Goal: Task Accomplishment & Management: Use online tool/utility

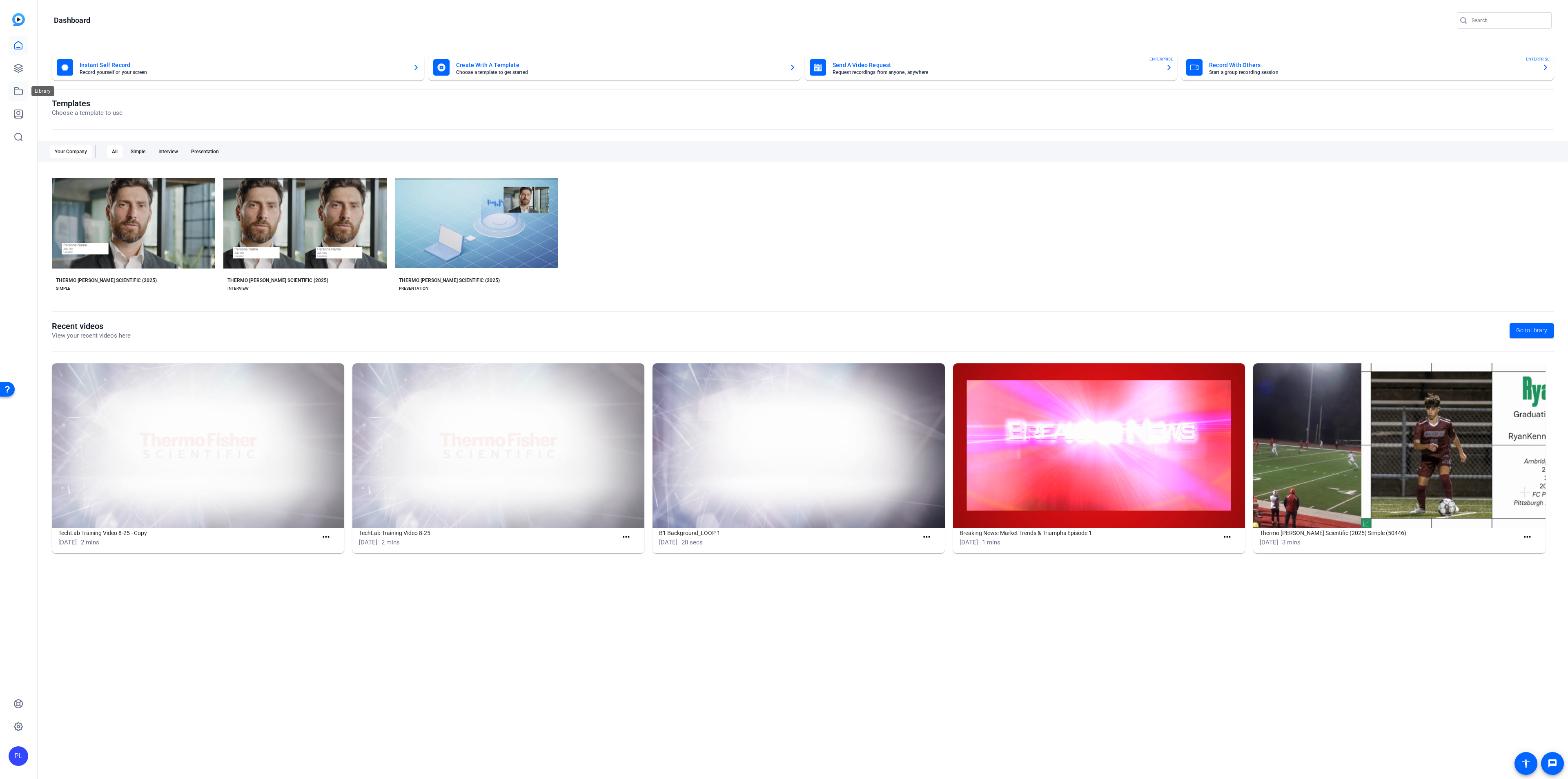
click at [18, 88] on icon at bounding box center [18, 91] width 8 height 7
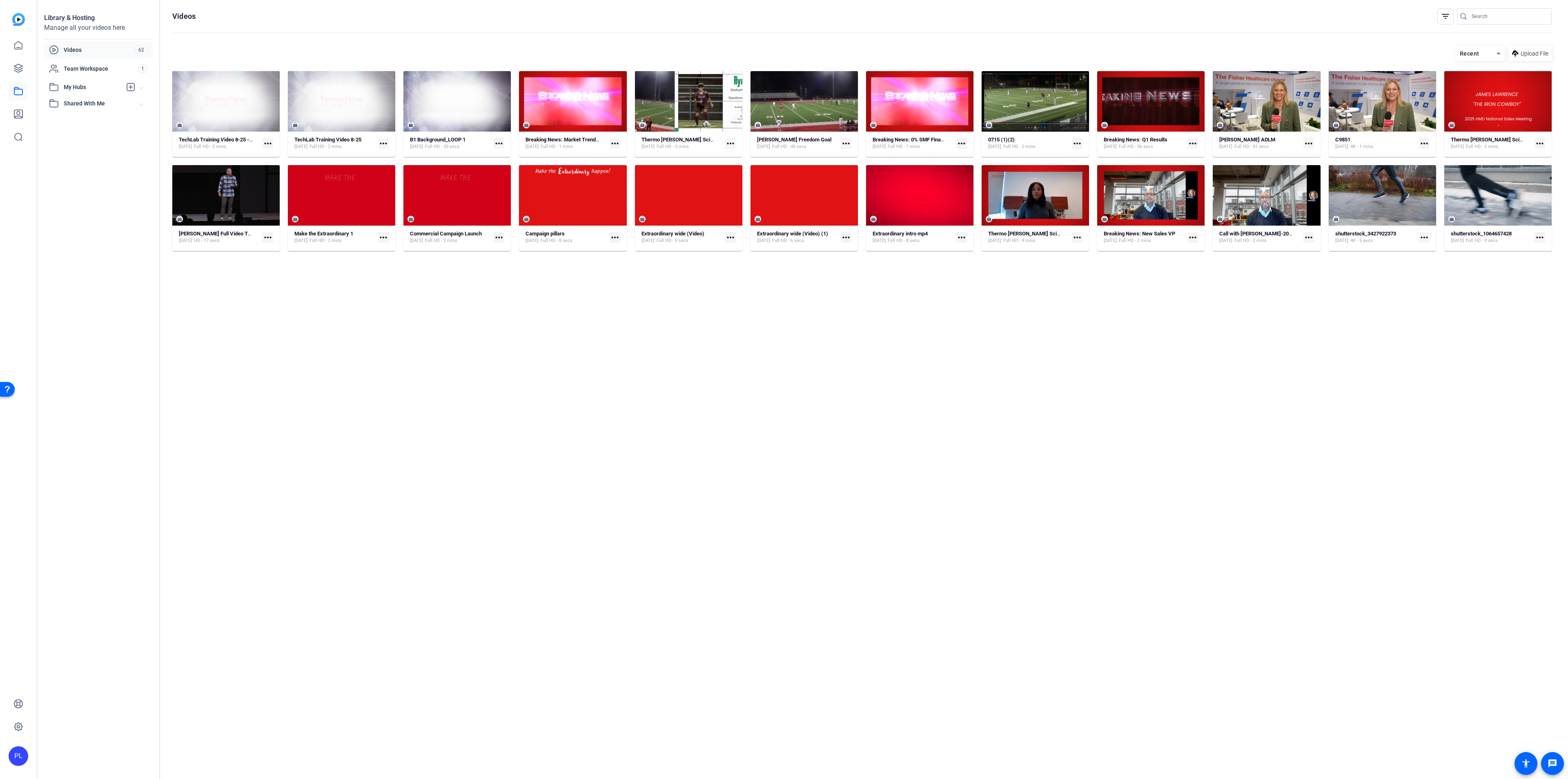
click at [75, 46] on span "Videos" at bounding box center [99, 49] width 71 height 8
click at [12, 43] on link at bounding box center [18, 45] width 19 height 19
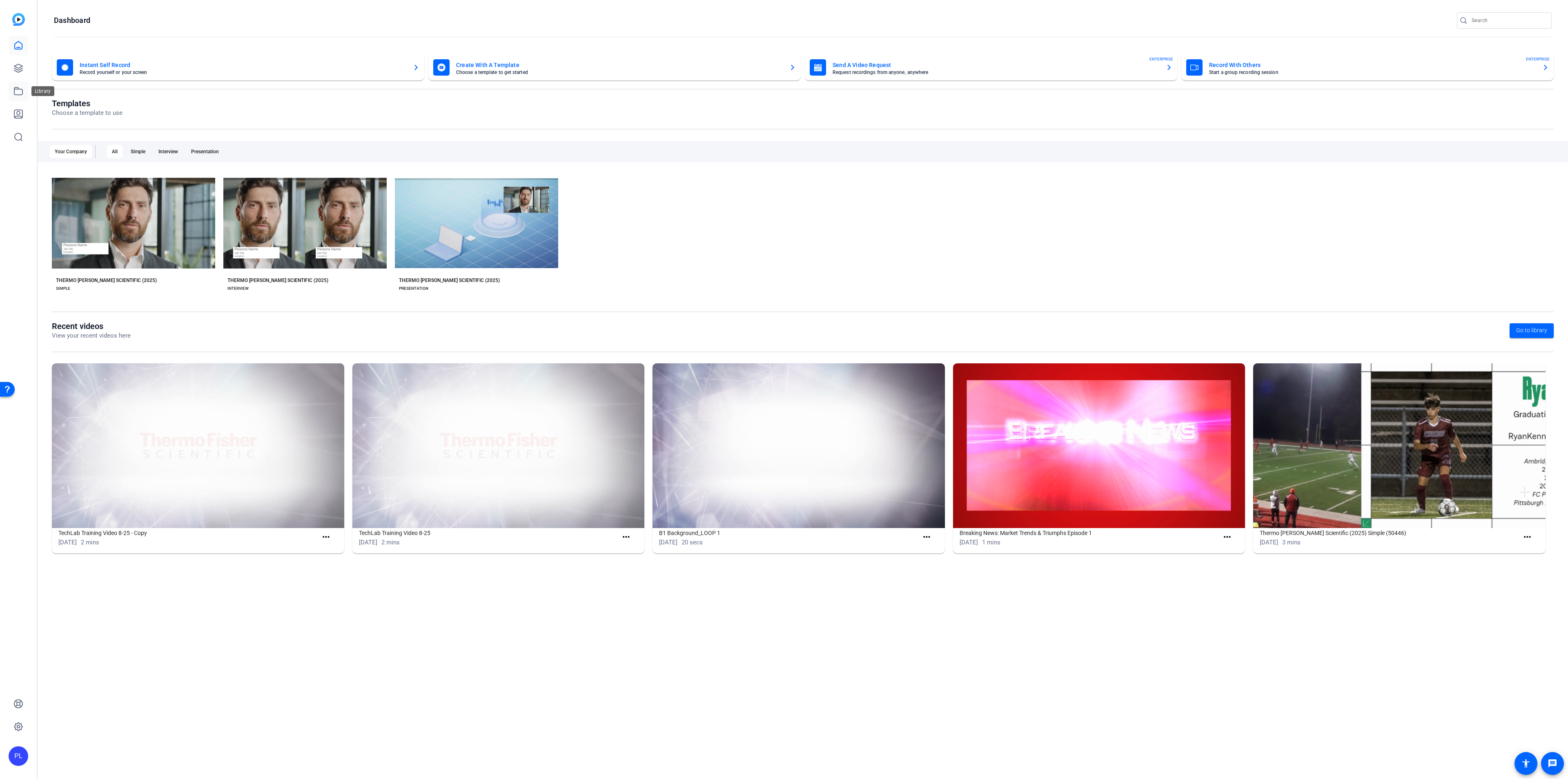
click at [24, 91] on link at bounding box center [18, 91] width 19 height 19
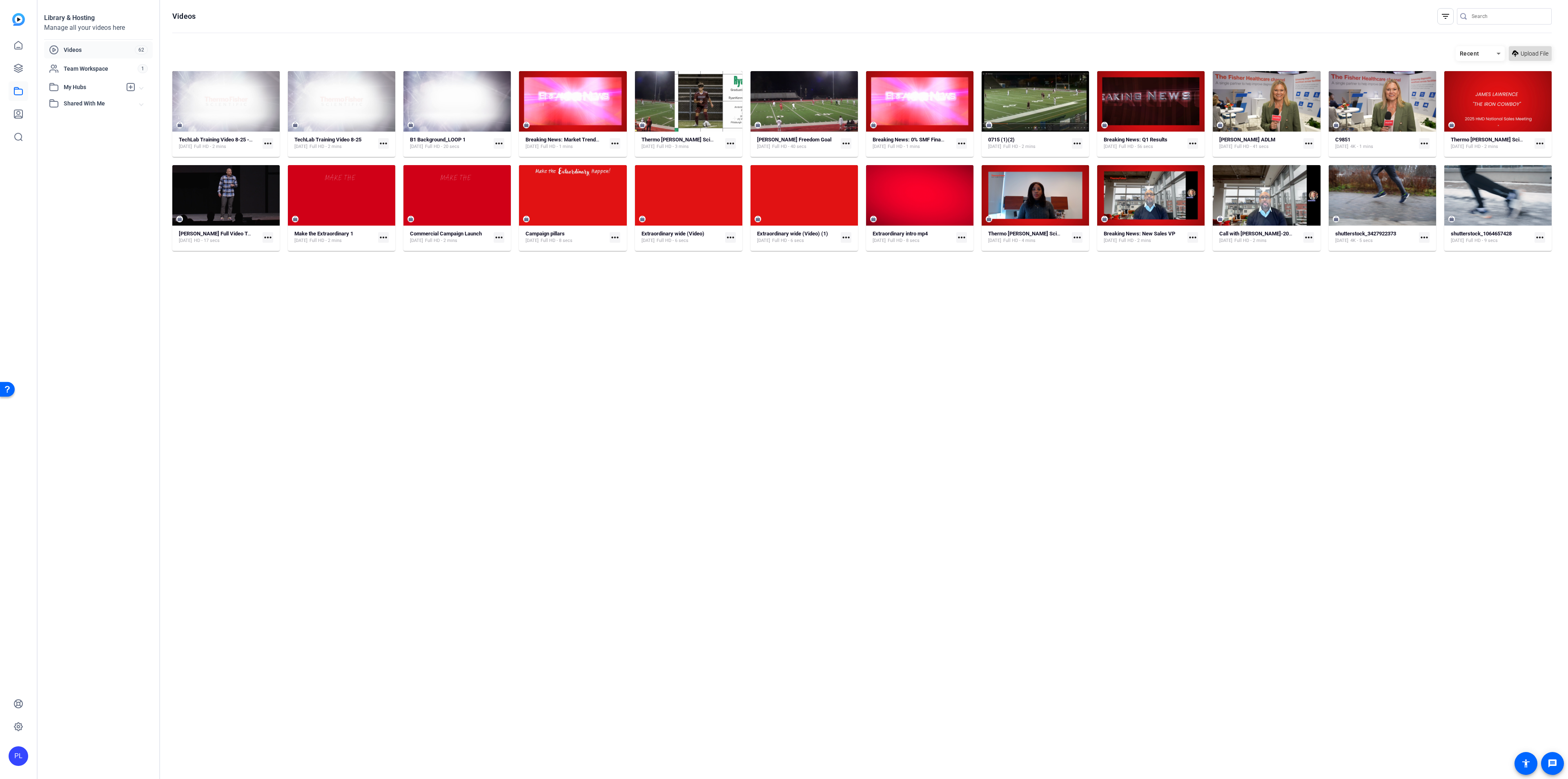
click at [1527, 55] on span "Upload File" at bounding box center [1535, 54] width 28 height 9
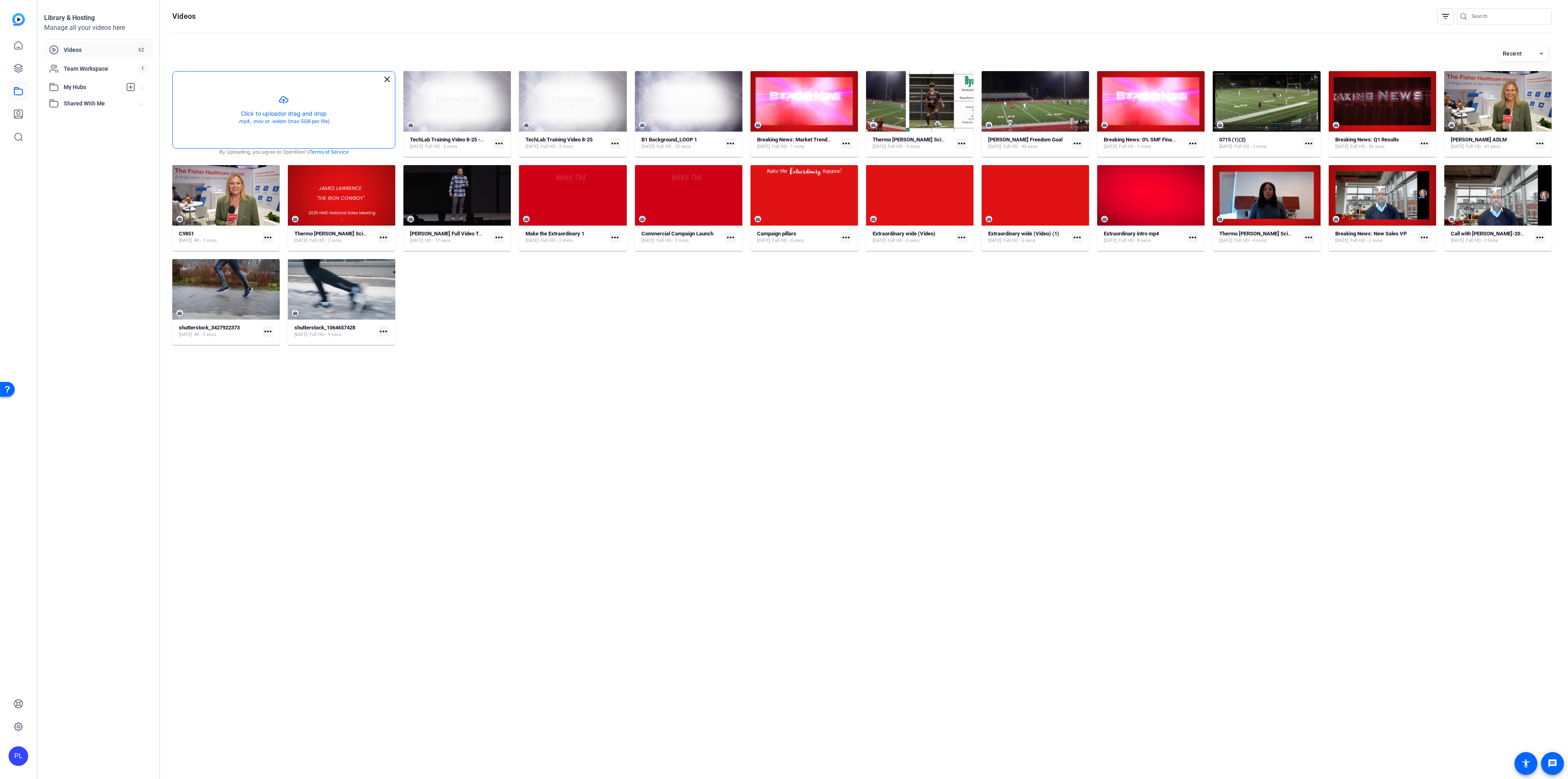
click at [283, 108] on button "button" at bounding box center [284, 110] width 222 height 77
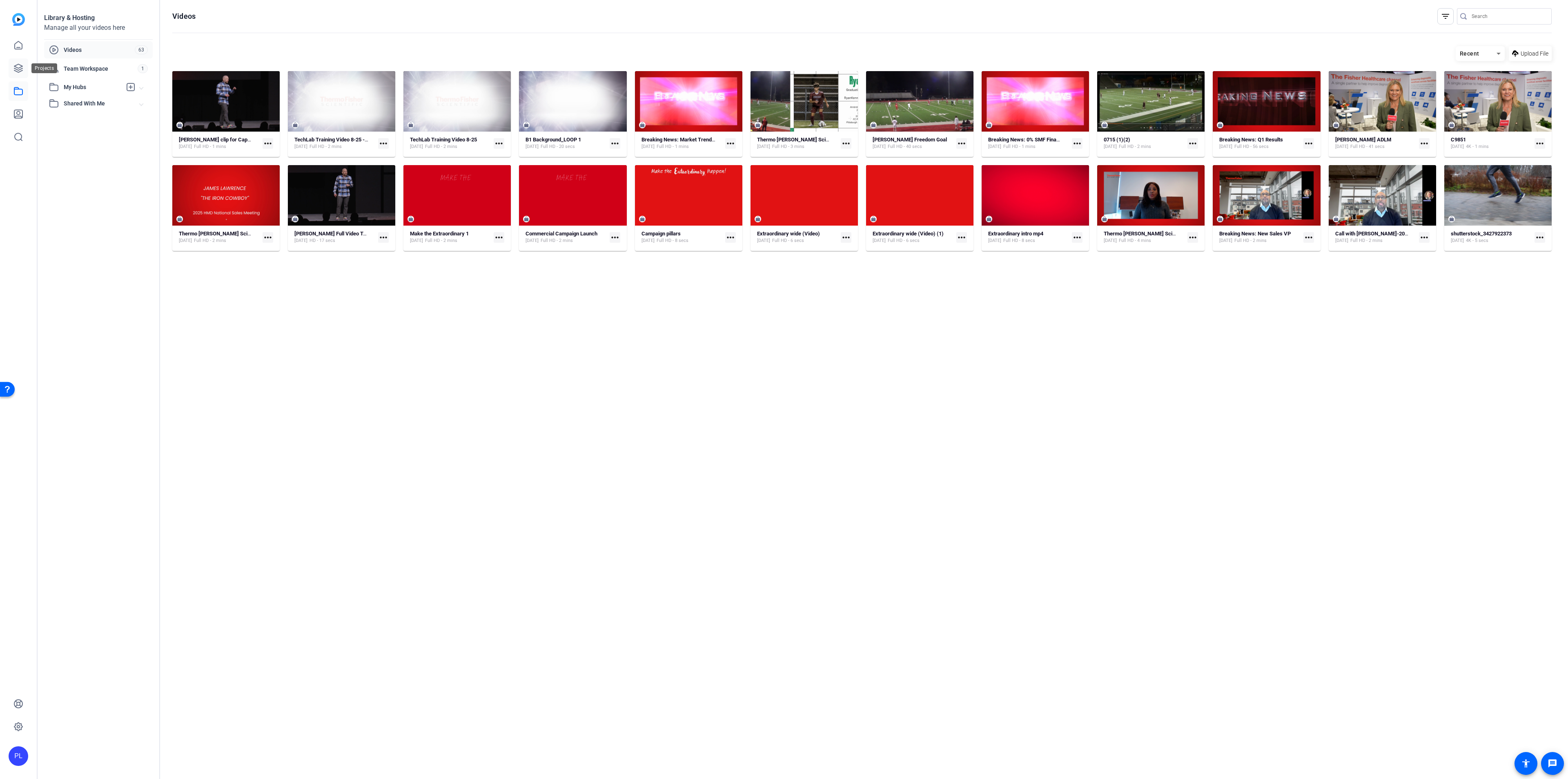
click at [15, 66] on icon at bounding box center [18, 68] width 8 height 8
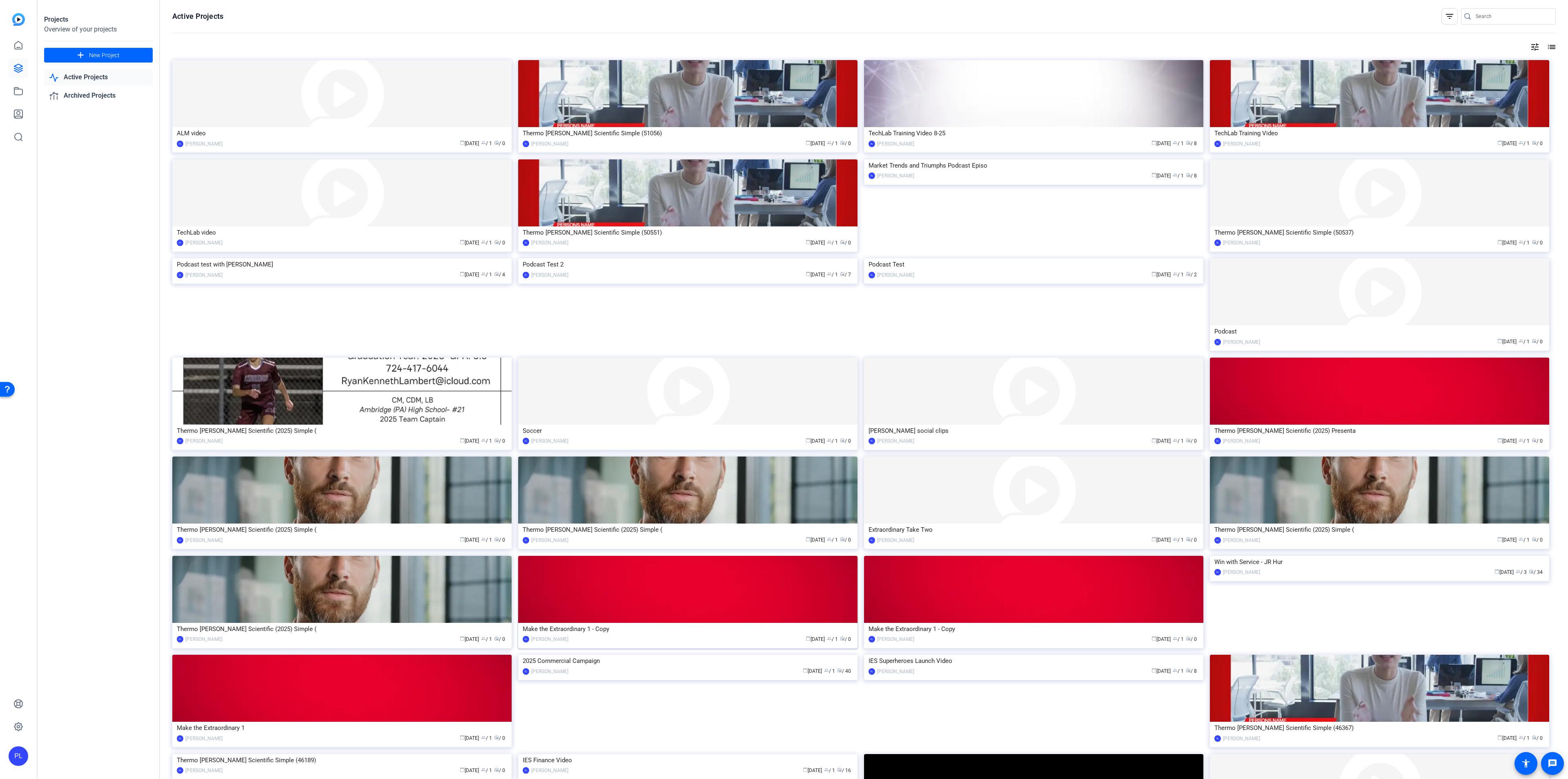
click at [668, 597] on img at bounding box center [687, 589] width 339 height 67
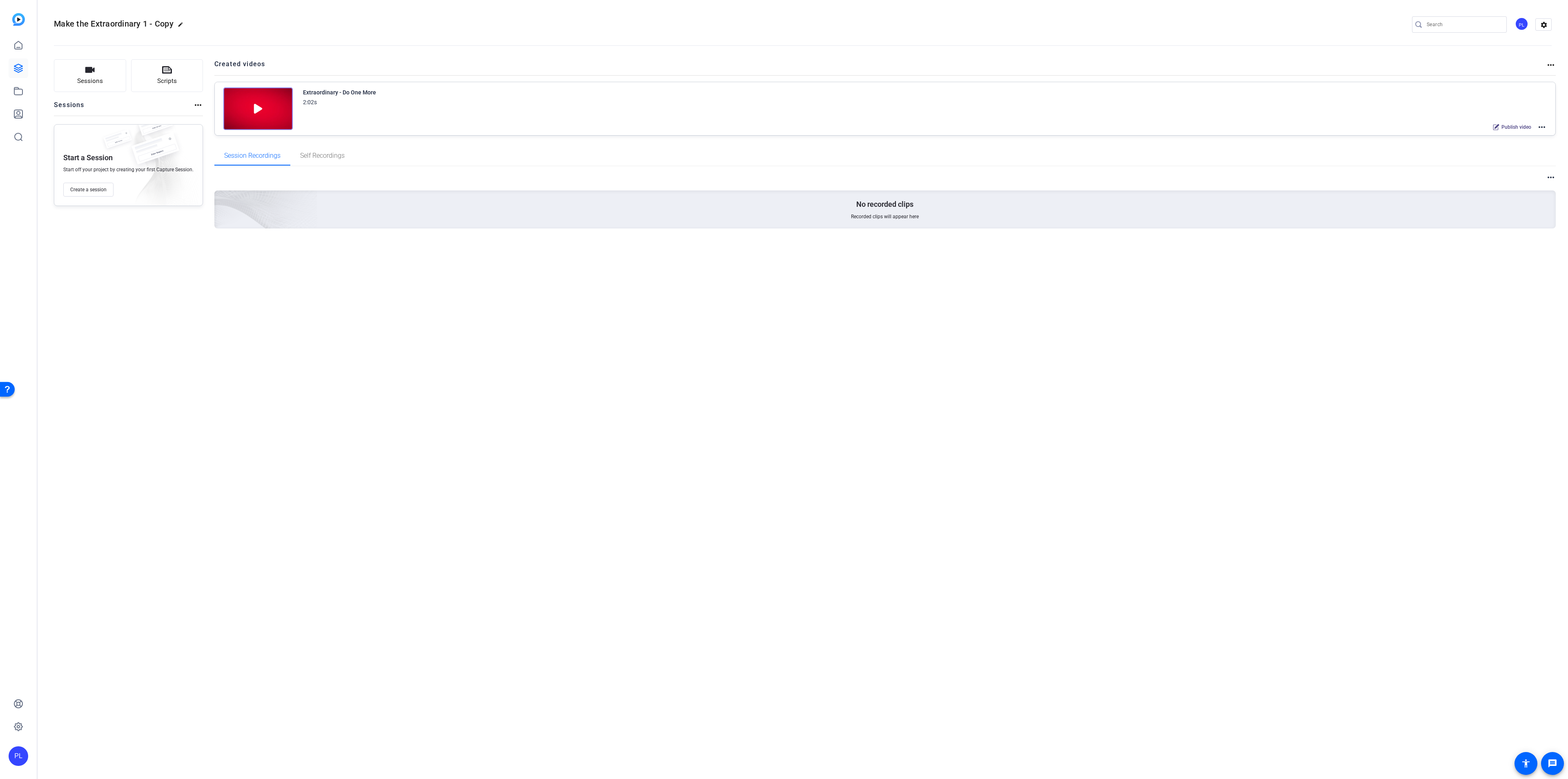
click at [1541, 124] on mat-icon "more_horiz" at bounding box center [1542, 127] width 10 height 10
click at [1494, 144] on span "Duplicate here" at bounding box center [1511, 147] width 57 height 10
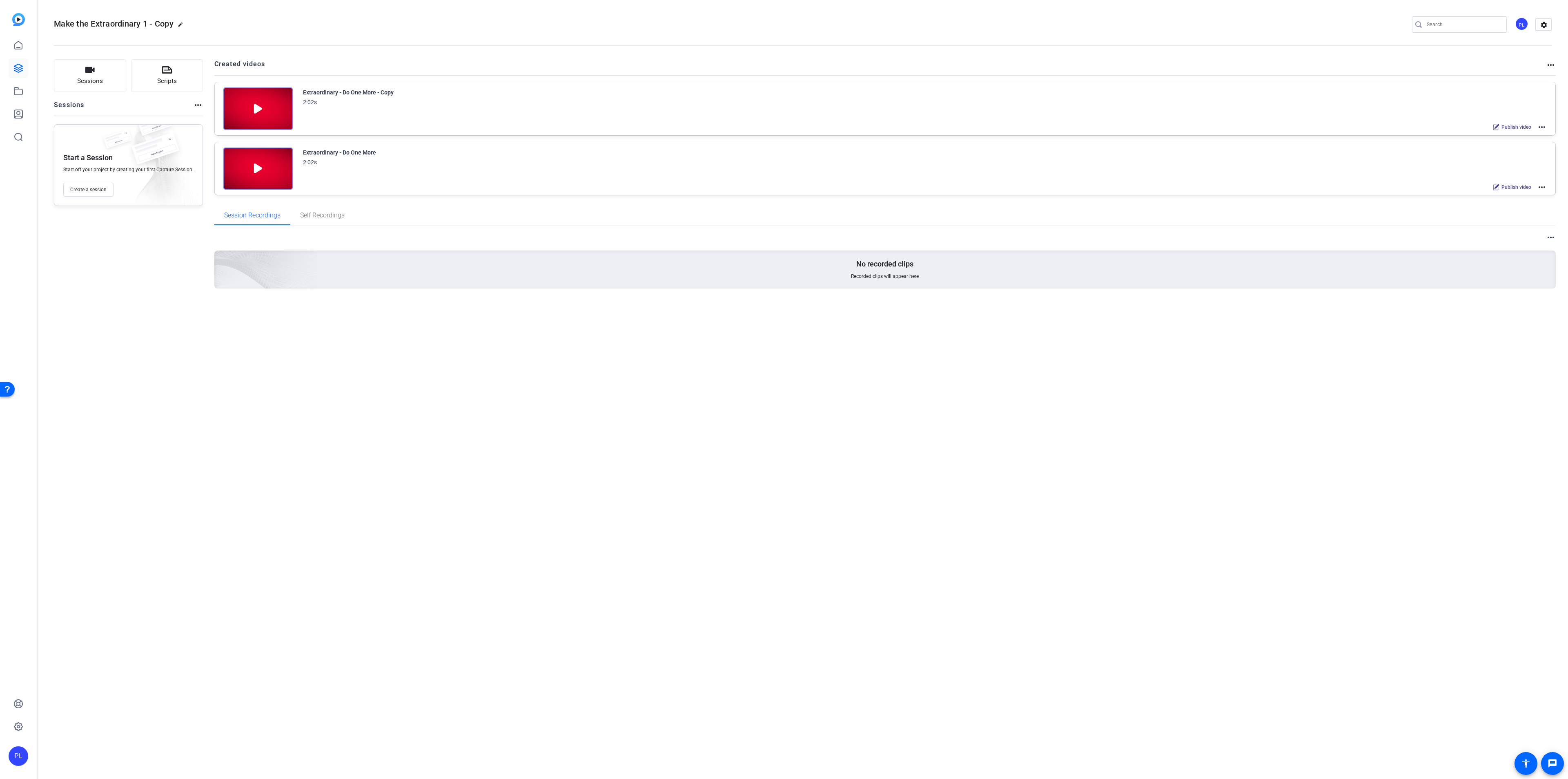
click at [1541, 124] on mat-icon "more_horiz" at bounding box center [1542, 127] width 10 height 10
click at [360, 88] on div at bounding box center [784, 389] width 1568 height 779
click at [1546, 125] on mat-icon "more_horiz" at bounding box center [1542, 127] width 10 height 10
click at [1524, 135] on span "Edit in Creator" at bounding box center [1511, 137] width 57 height 10
click at [20, 69] on icon at bounding box center [18, 68] width 10 height 10
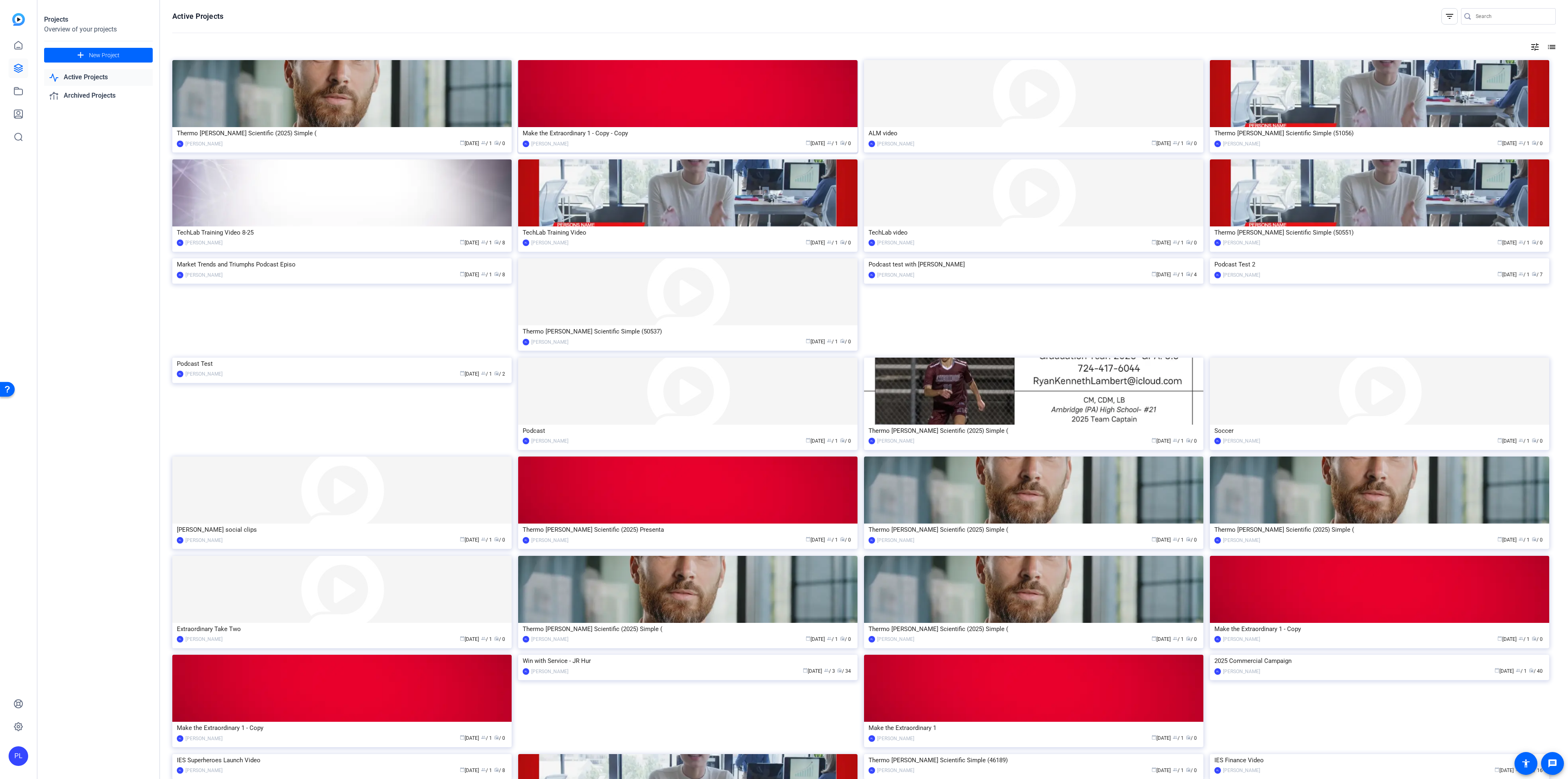
click at [628, 105] on img at bounding box center [687, 94] width 339 height 67
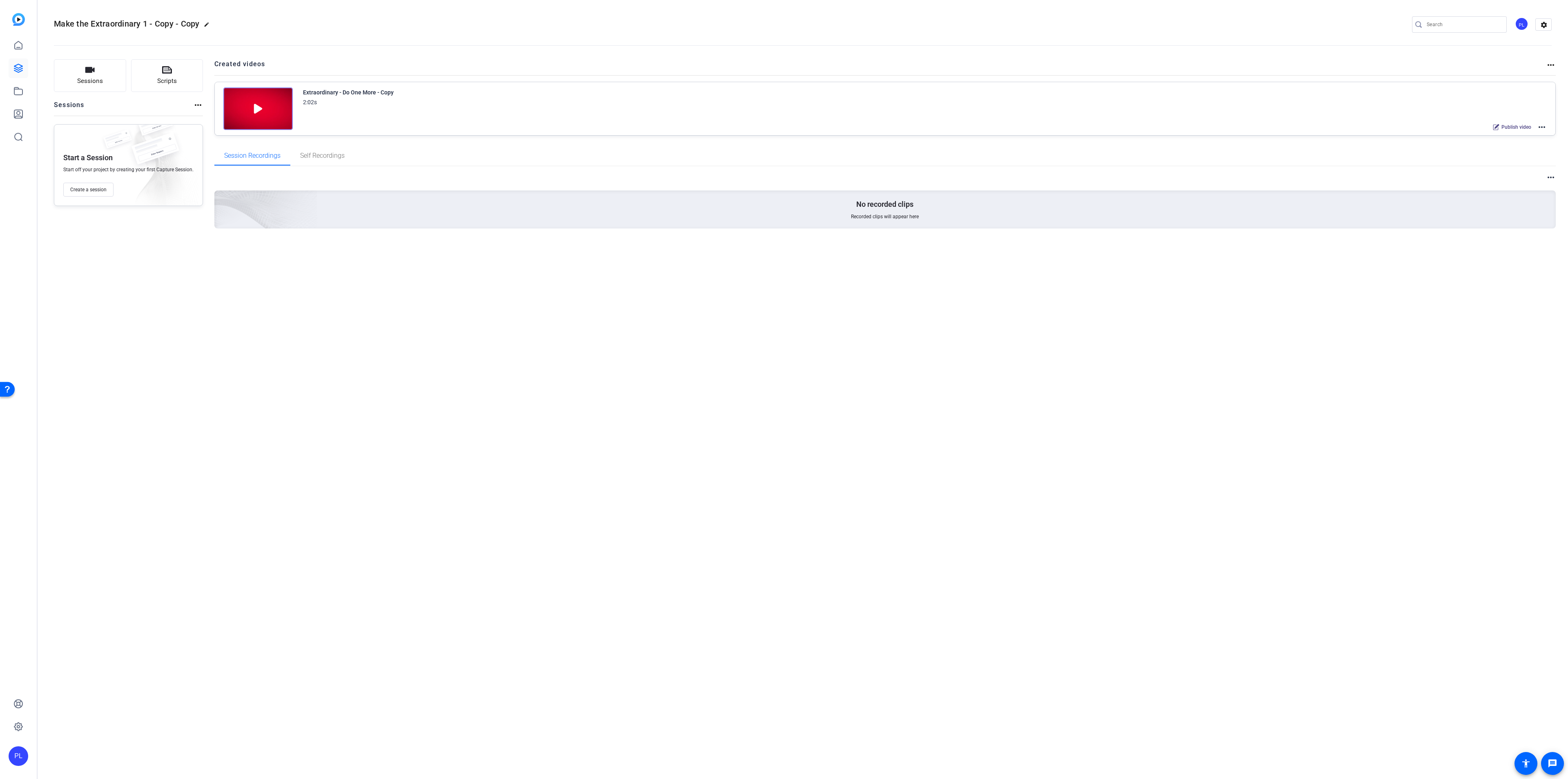
click at [1540, 125] on mat-icon "more_horiz" at bounding box center [1542, 127] width 10 height 10
click at [1498, 138] on span "Edit in Creator" at bounding box center [1511, 137] width 57 height 10
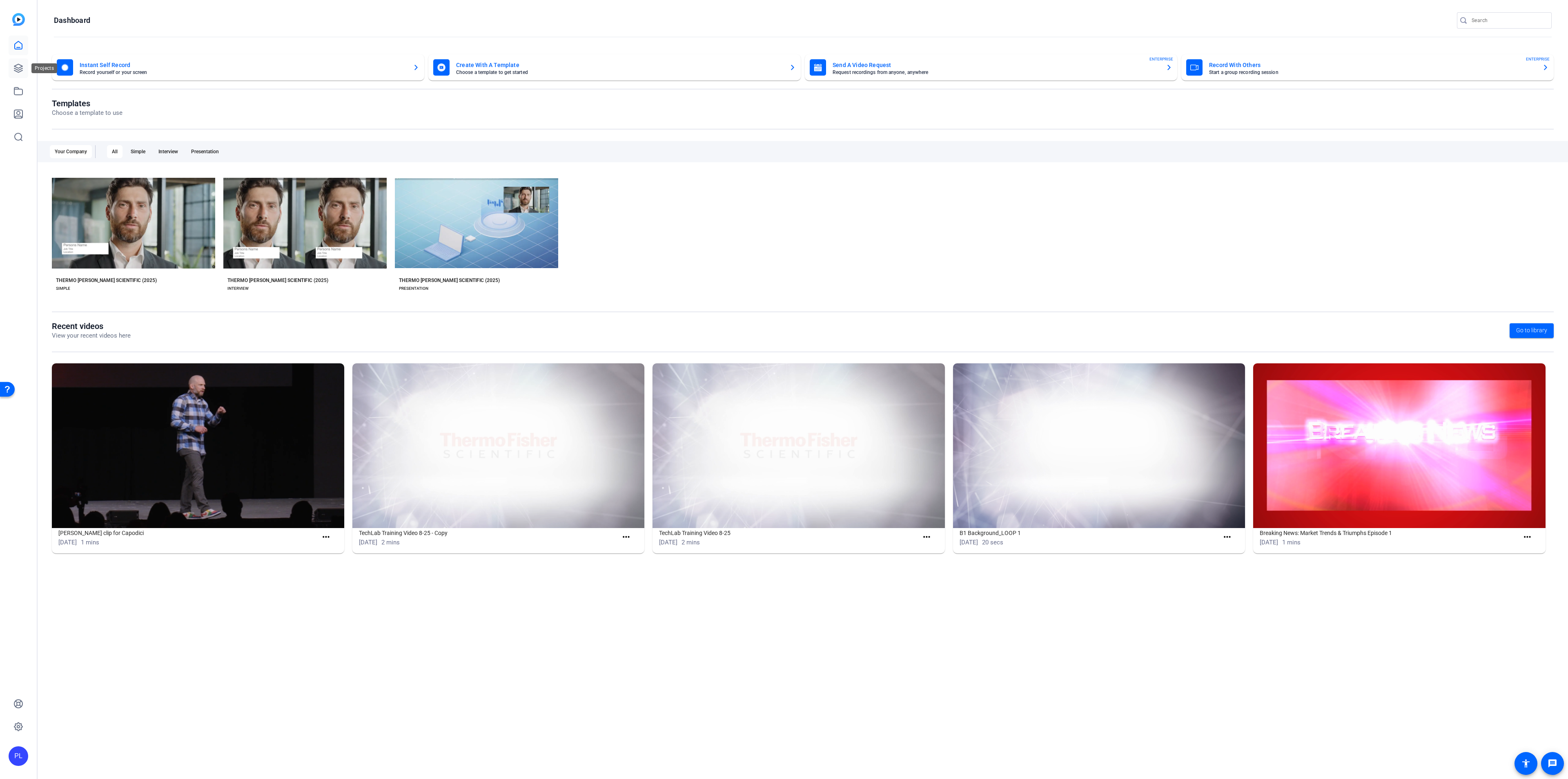
click at [12, 64] on link at bounding box center [18, 68] width 19 height 19
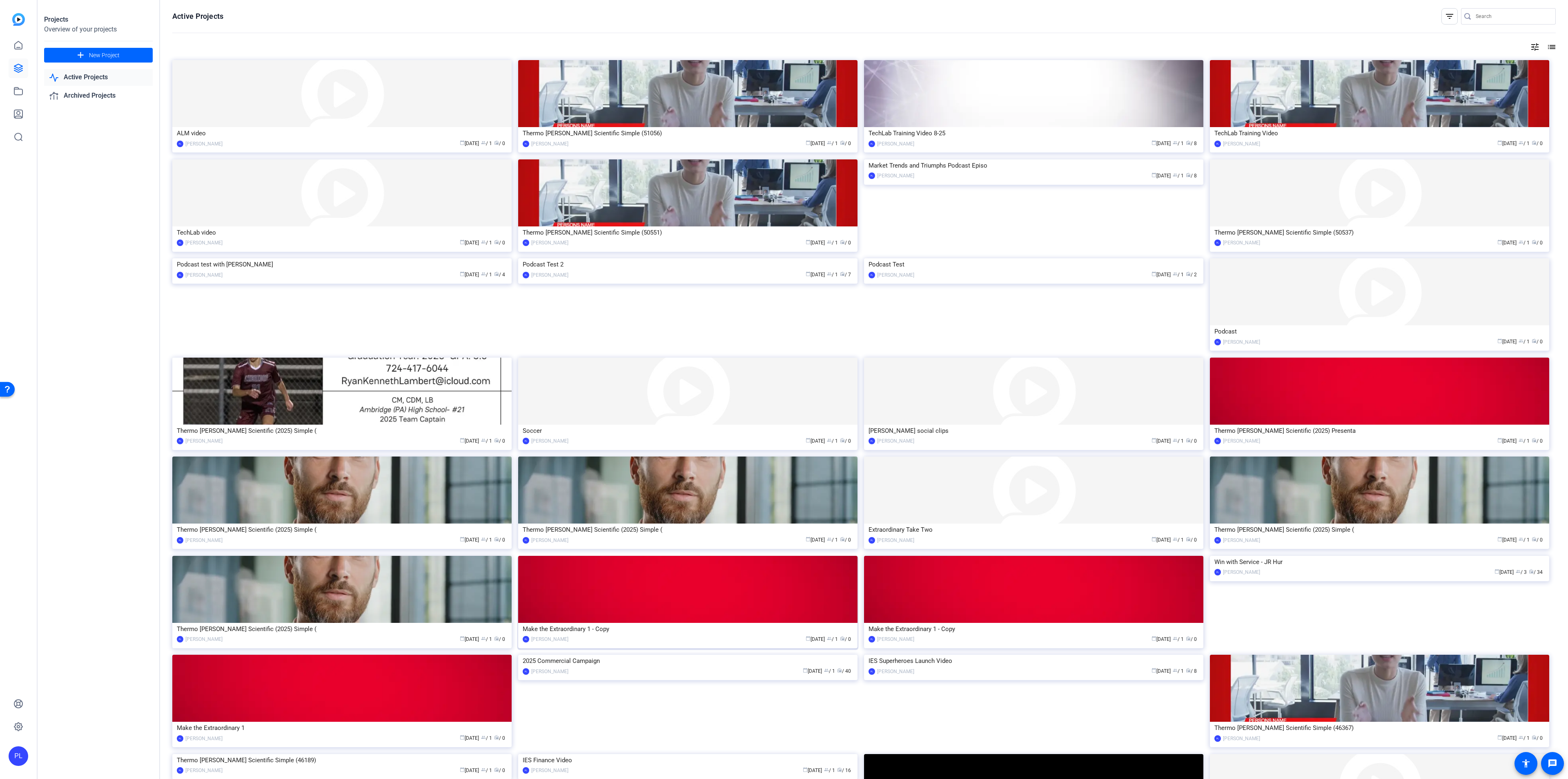
click at [696, 625] on div "Make the Extraordinary 1 - Copy" at bounding box center [688, 629] width 331 height 12
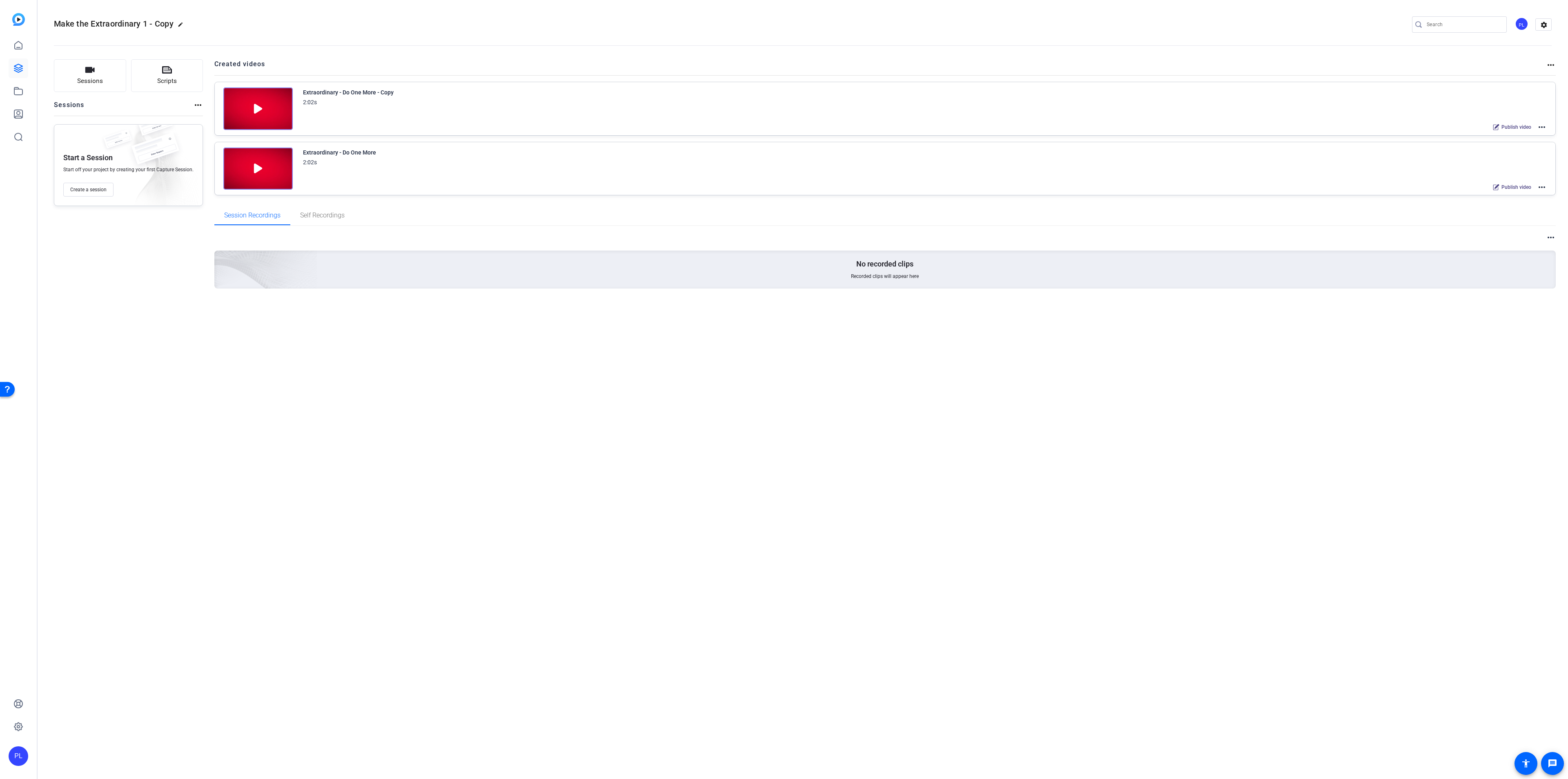
click at [1542, 125] on mat-icon "more_horiz" at bounding box center [1542, 127] width 10 height 10
click at [1506, 132] on span "Edit in Creator" at bounding box center [1511, 137] width 57 height 10
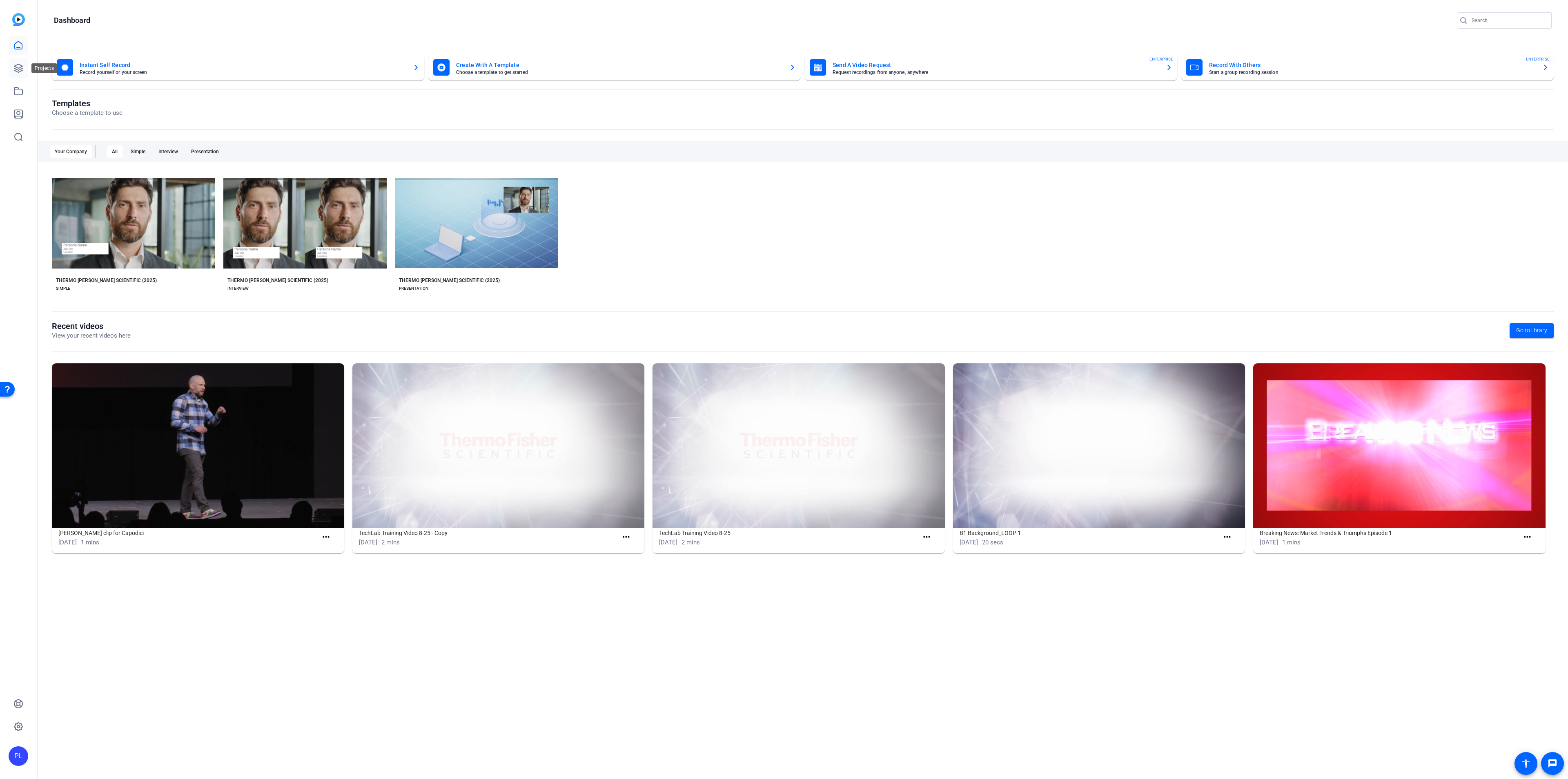
click at [15, 68] on icon at bounding box center [18, 68] width 10 height 10
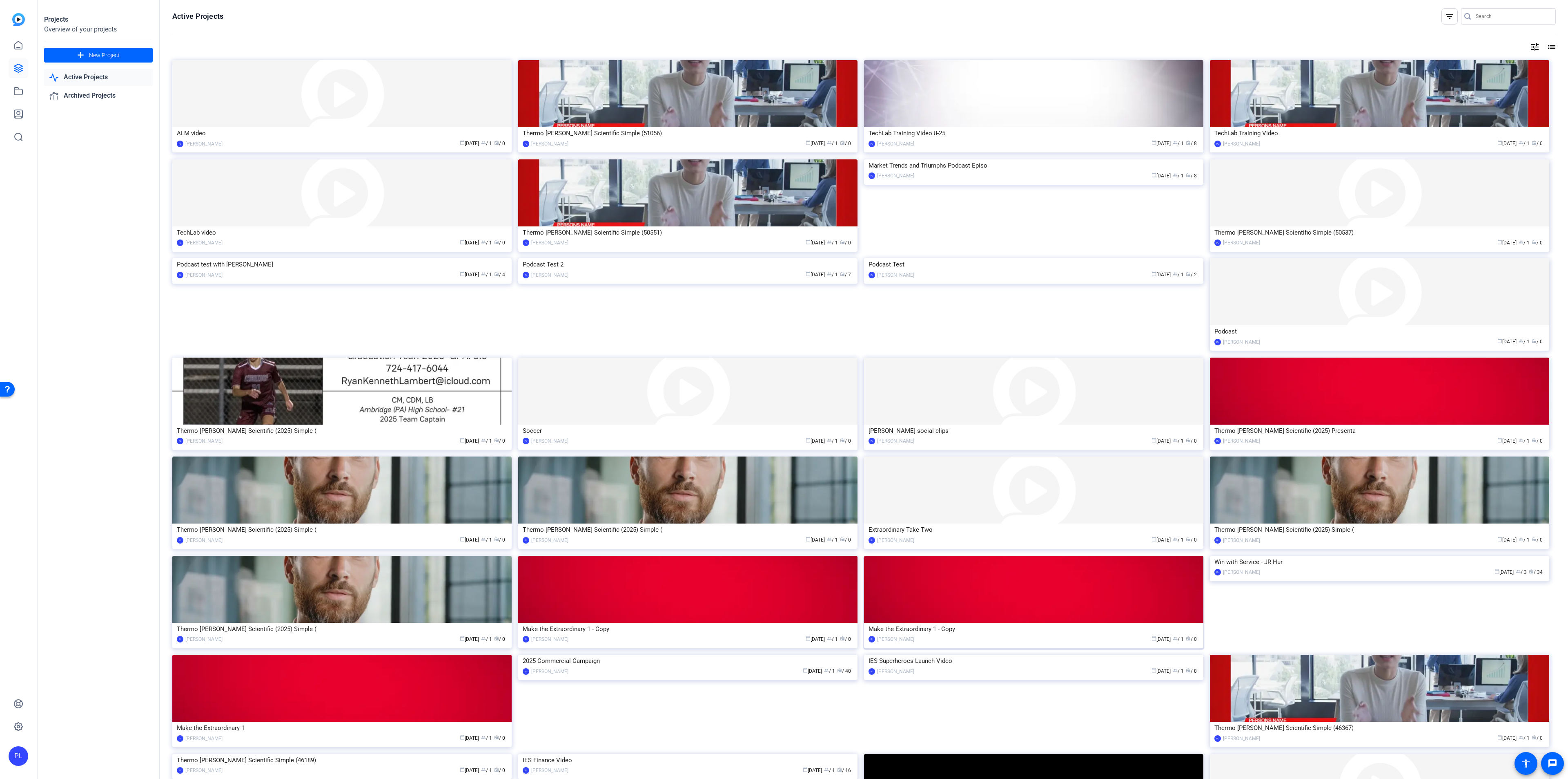
click at [1055, 618] on img at bounding box center [1033, 589] width 339 height 67
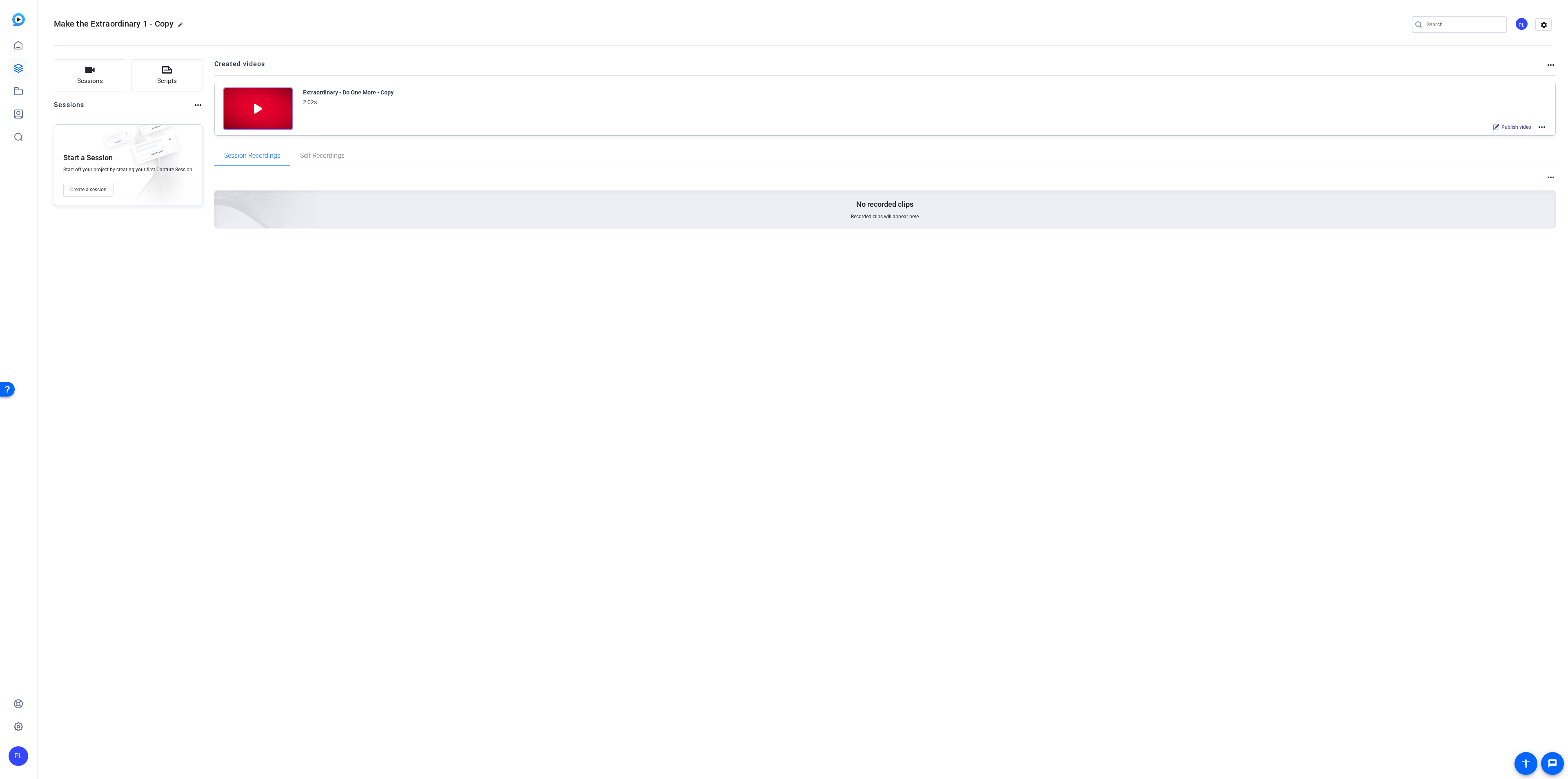
click at [1544, 124] on mat-icon "more_horiz" at bounding box center [1542, 127] width 10 height 10
click at [1491, 140] on span "Edit in Creator" at bounding box center [1511, 137] width 57 height 10
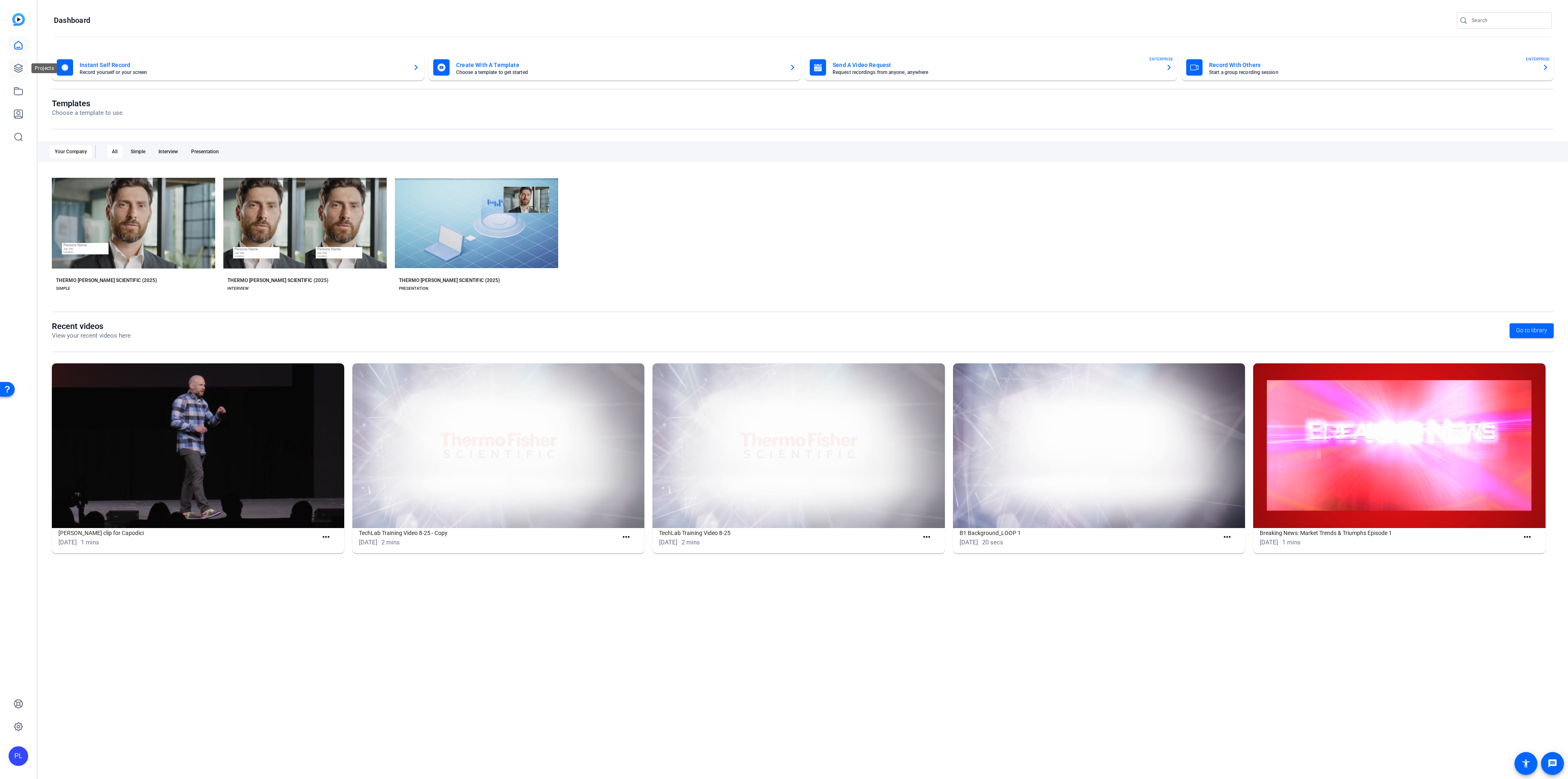
click at [19, 69] on icon at bounding box center [18, 68] width 10 height 10
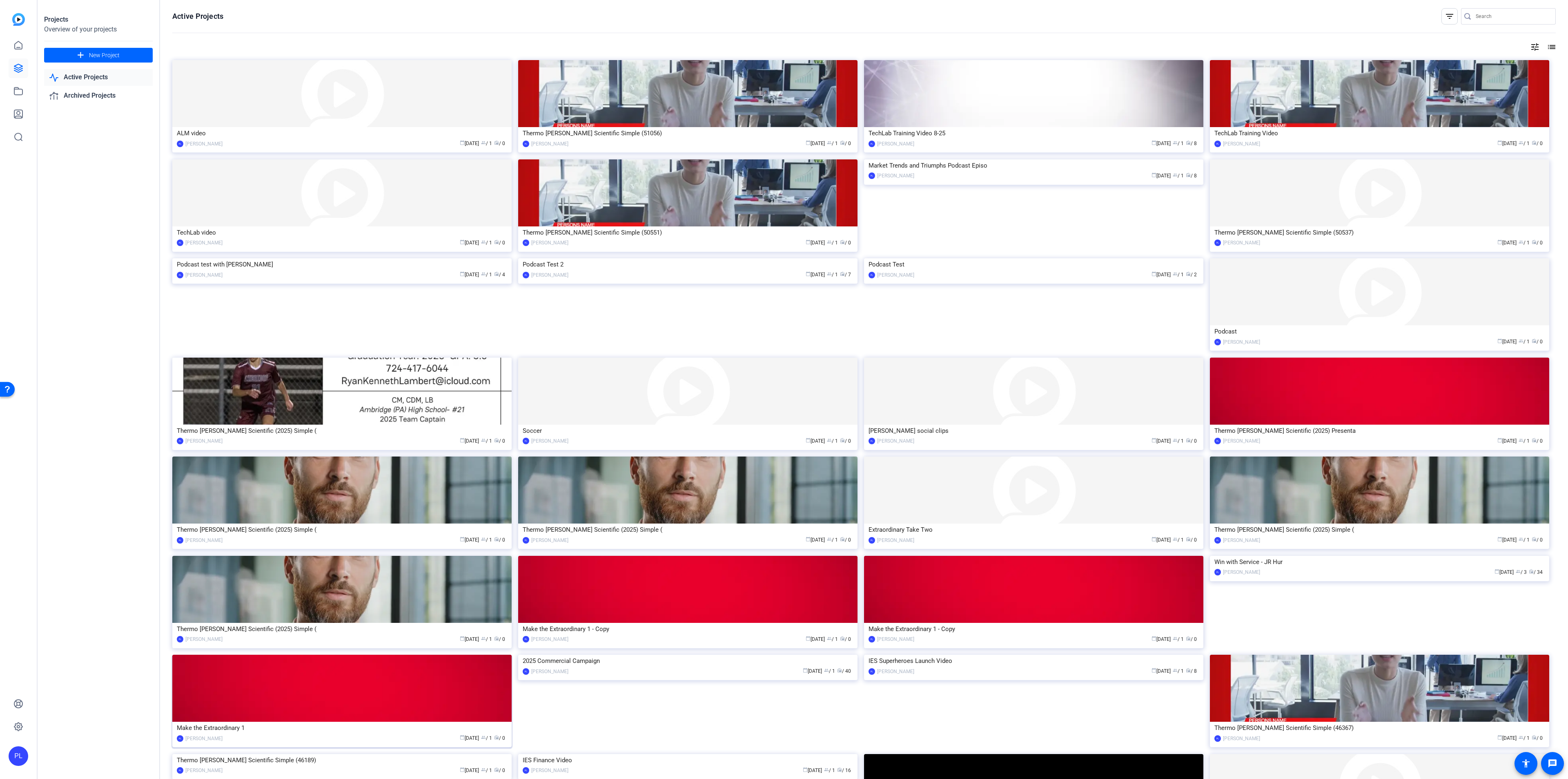
click at [346, 696] on img at bounding box center [341, 688] width 339 height 67
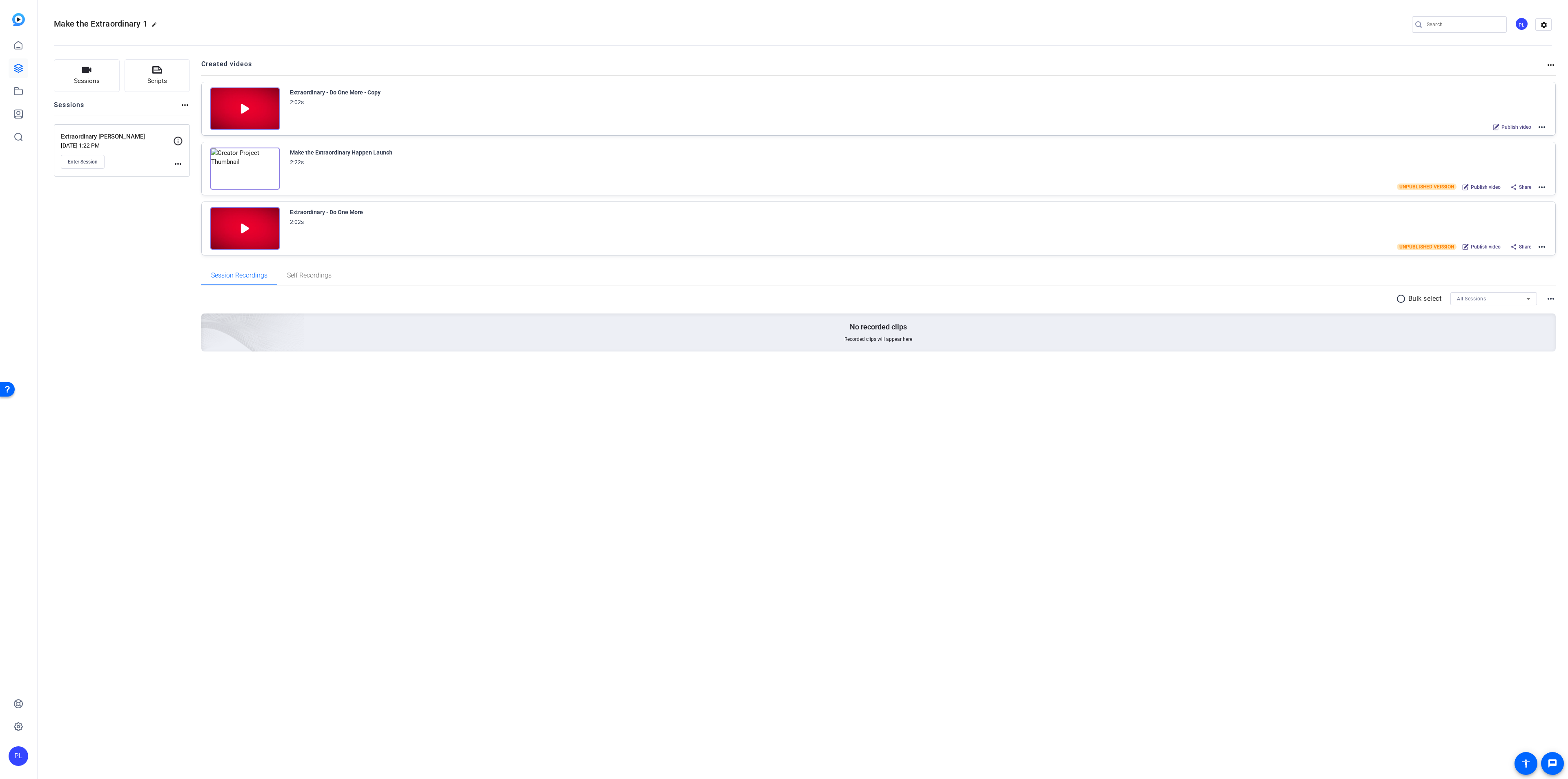
click at [248, 108] on img at bounding box center [245, 109] width 69 height 43
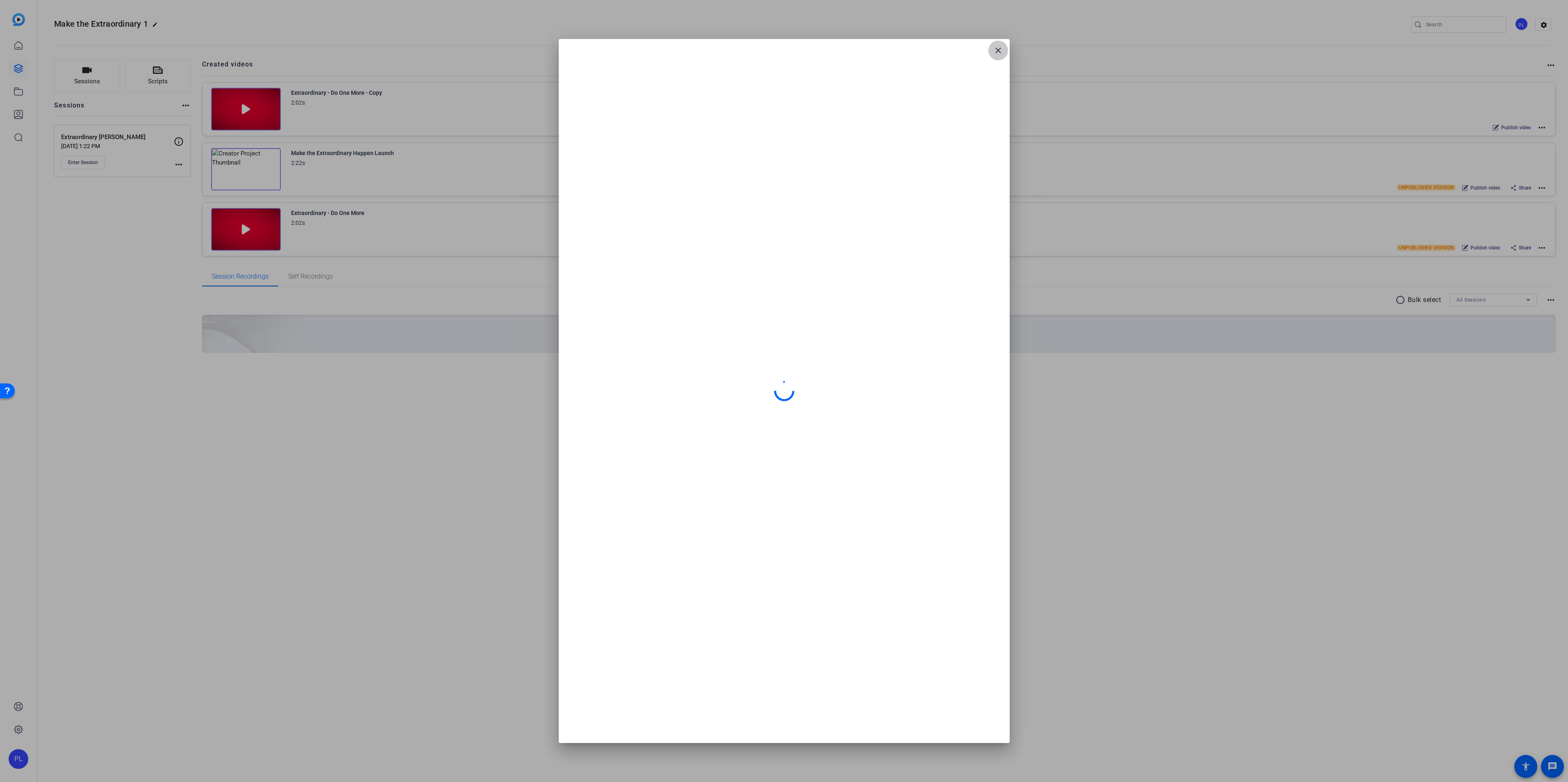
click at [1005, 52] on span at bounding box center [998, 50] width 20 height 20
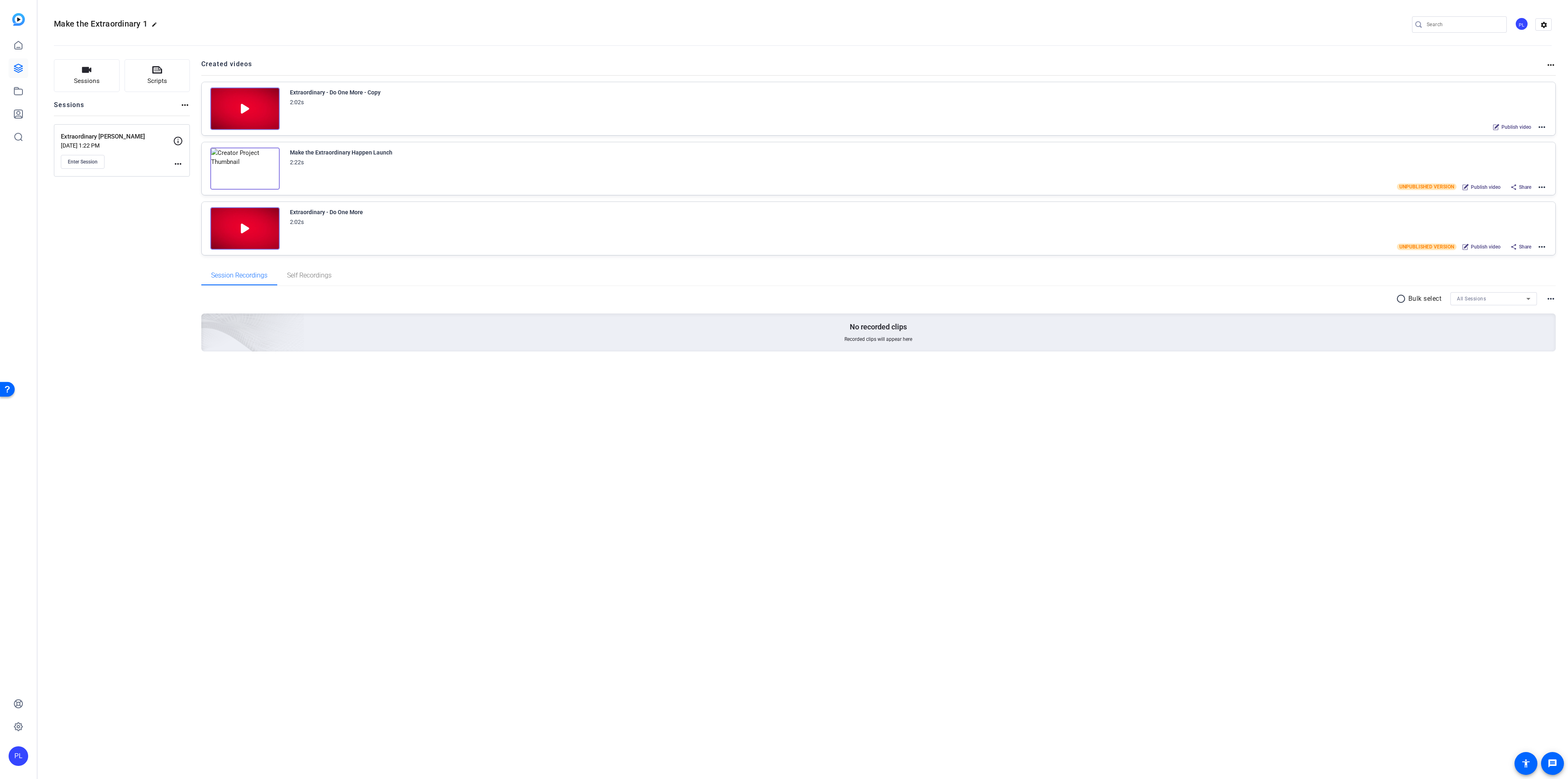
click at [241, 100] on img at bounding box center [245, 109] width 69 height 43
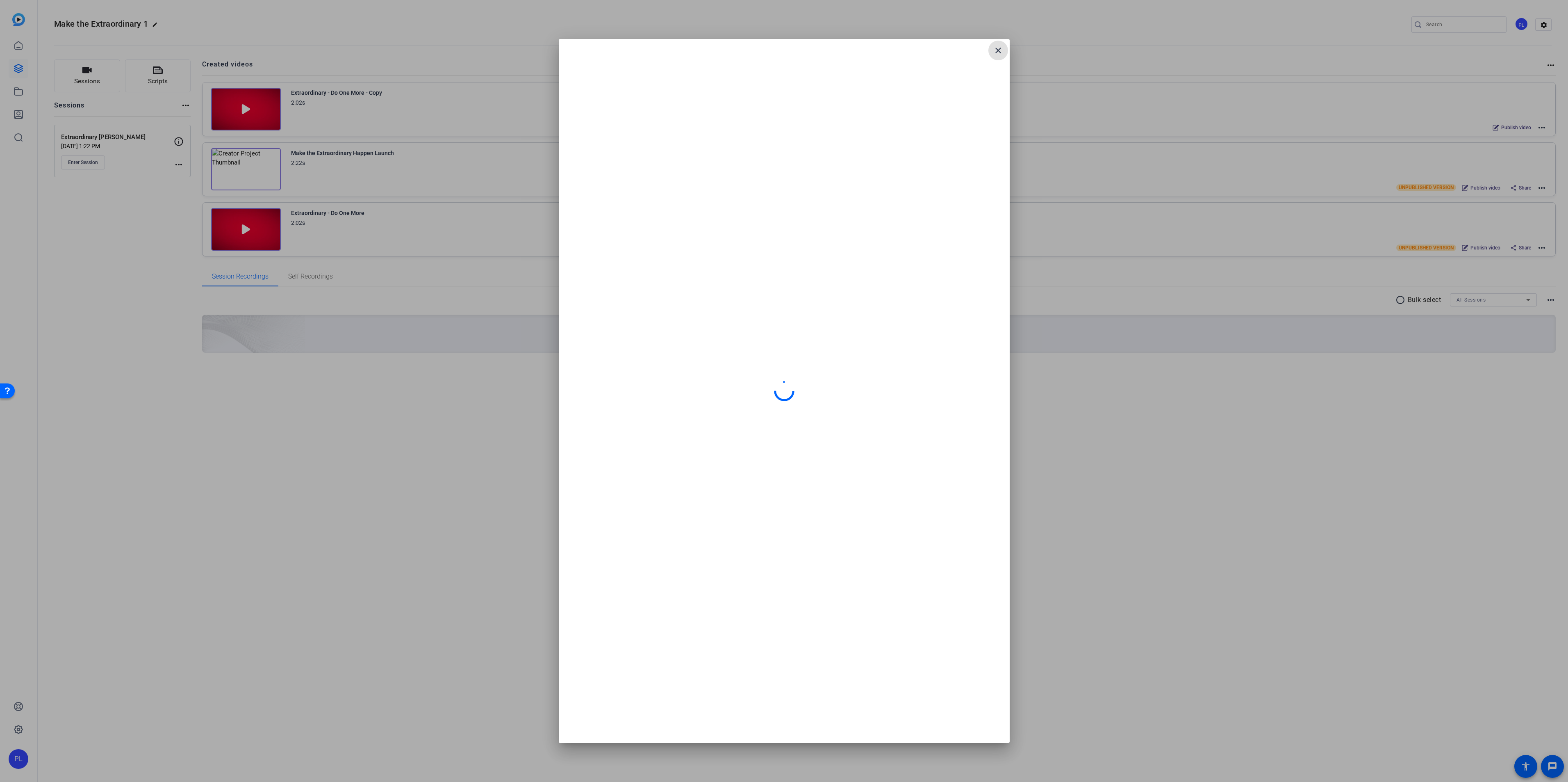
click at [997, 47] on mat-icon "close" at bounding box center [998, 50] width 10 height 10
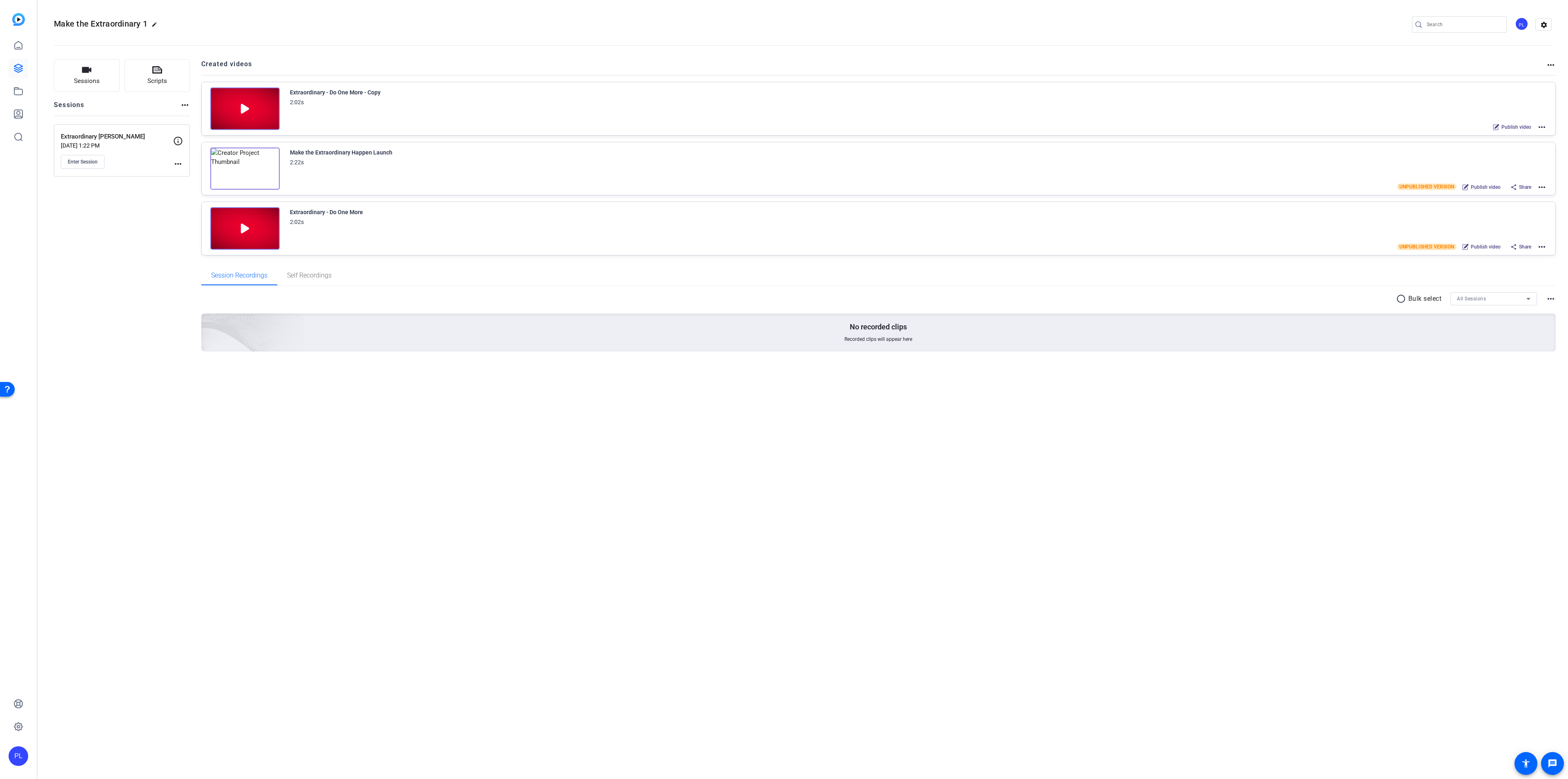
click at [1549, 126] on div "Extraordinary - Do One More - Copy 2:02s Publish video more_horiz" at bounding box center [878, 108] width 1354 height 53
click at [1546, 127] on mat-icon "more_horiz" at bounding box center [1542, 127] width 10 height 10
click at [1498, 135] on span "Edit in Creator" at bounding box center [1511, 137] width 57 height 10
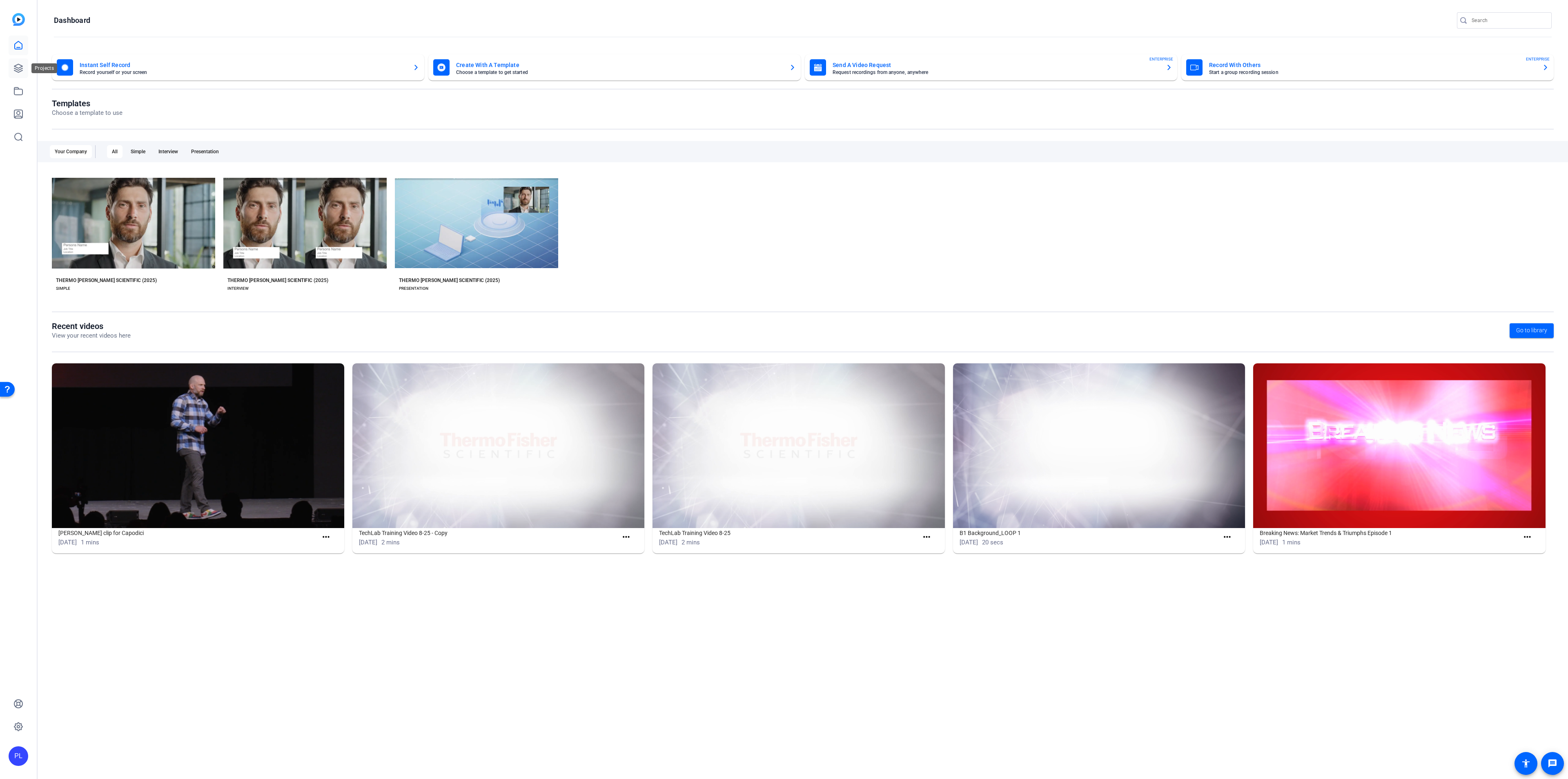
click at [21, 70] on icon at bounding box center [18, 68] width 10 height 10
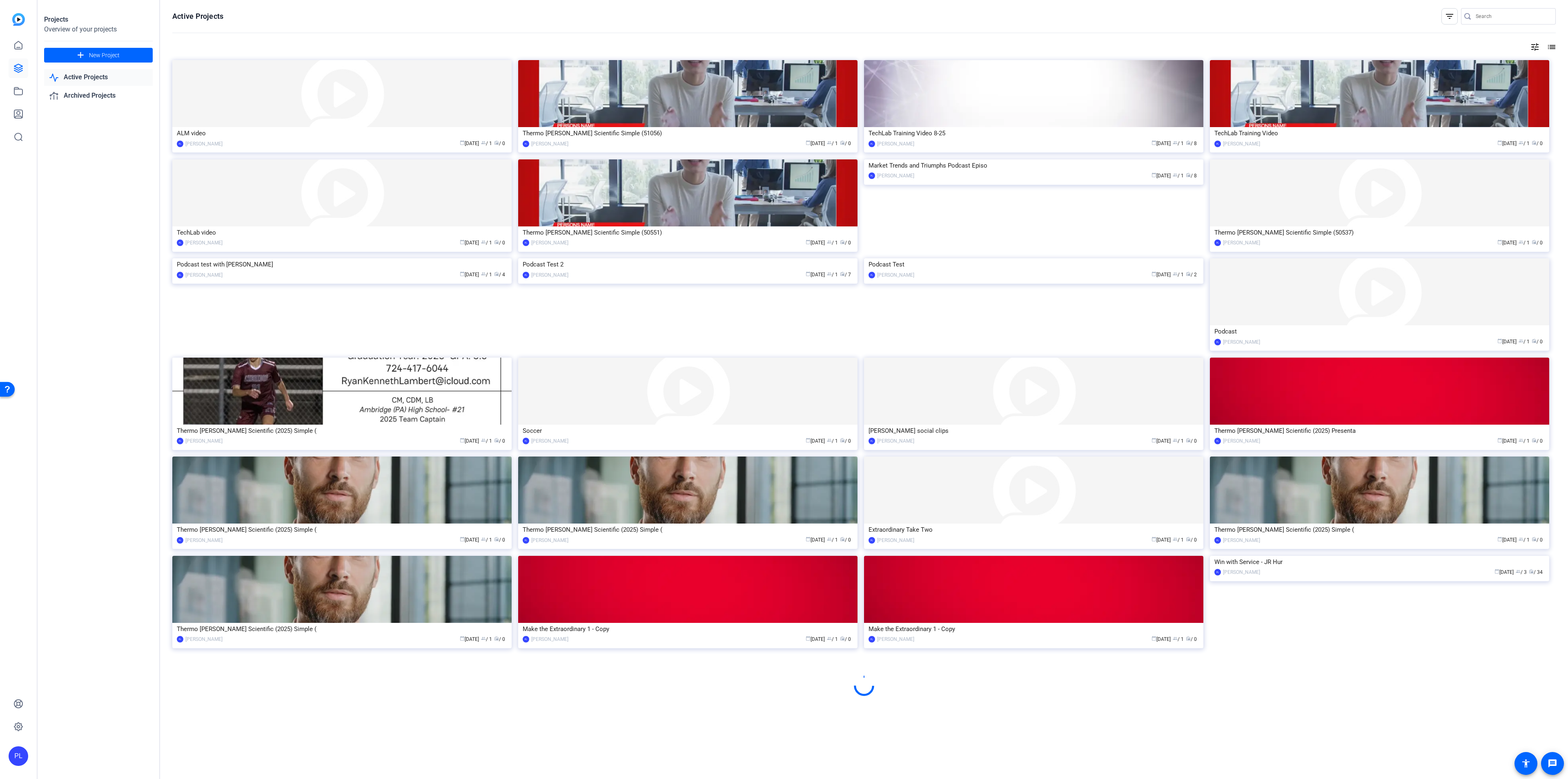
click at [103, 79] on link "Active Projects" at bounding box center [98, 77] width 108 height 17
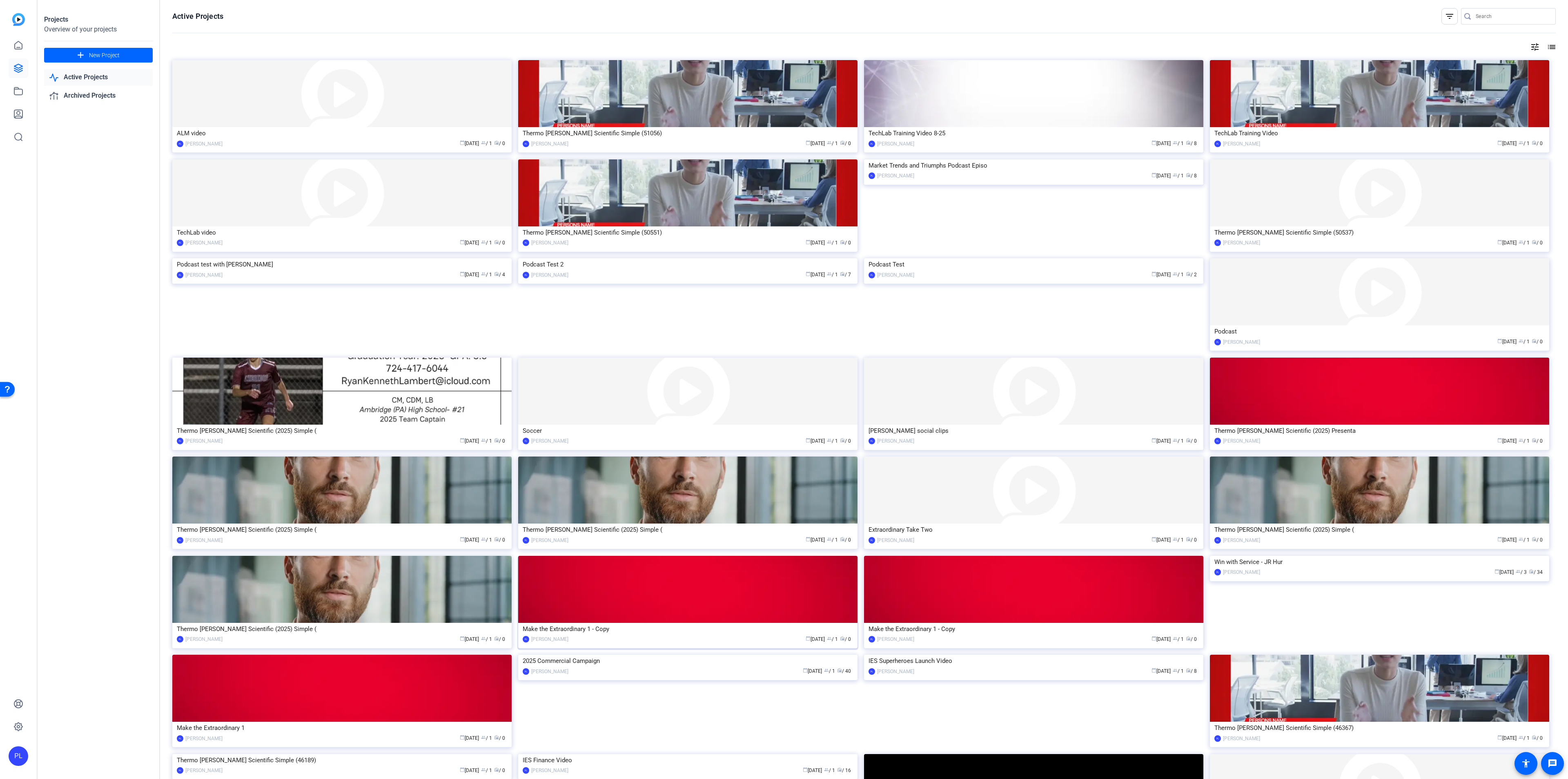
click at [793, 606] on img at bounding box center [687, 589] width 339 height 67
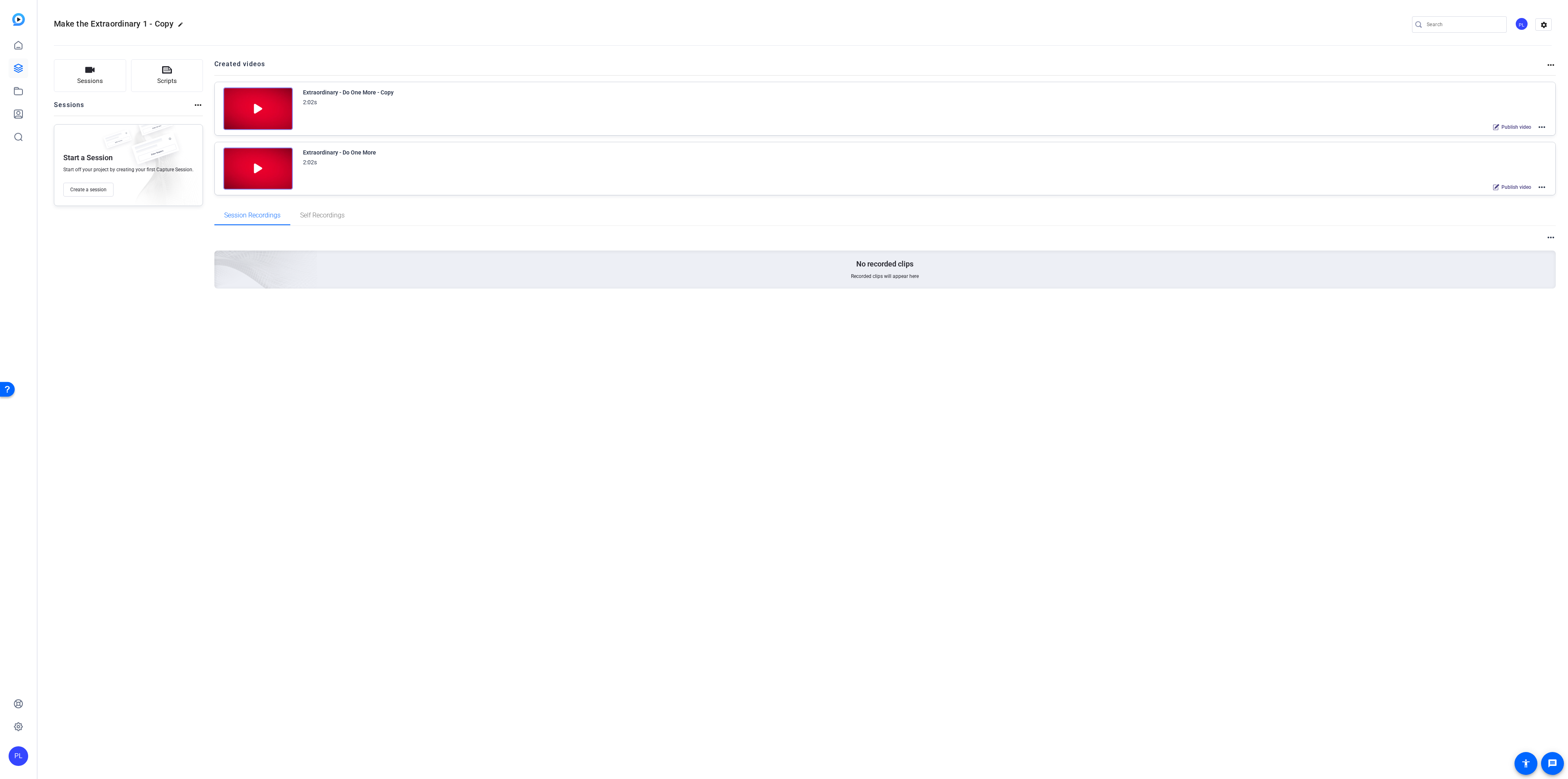
click at [1540, 126] on mat-icon "more_horiz" at bounding box center [1542, 127] width 10 height 10
click at [1513, 158] on span "Duplicate in new Project" at bounding box center [1511, 158] width 57 height 10
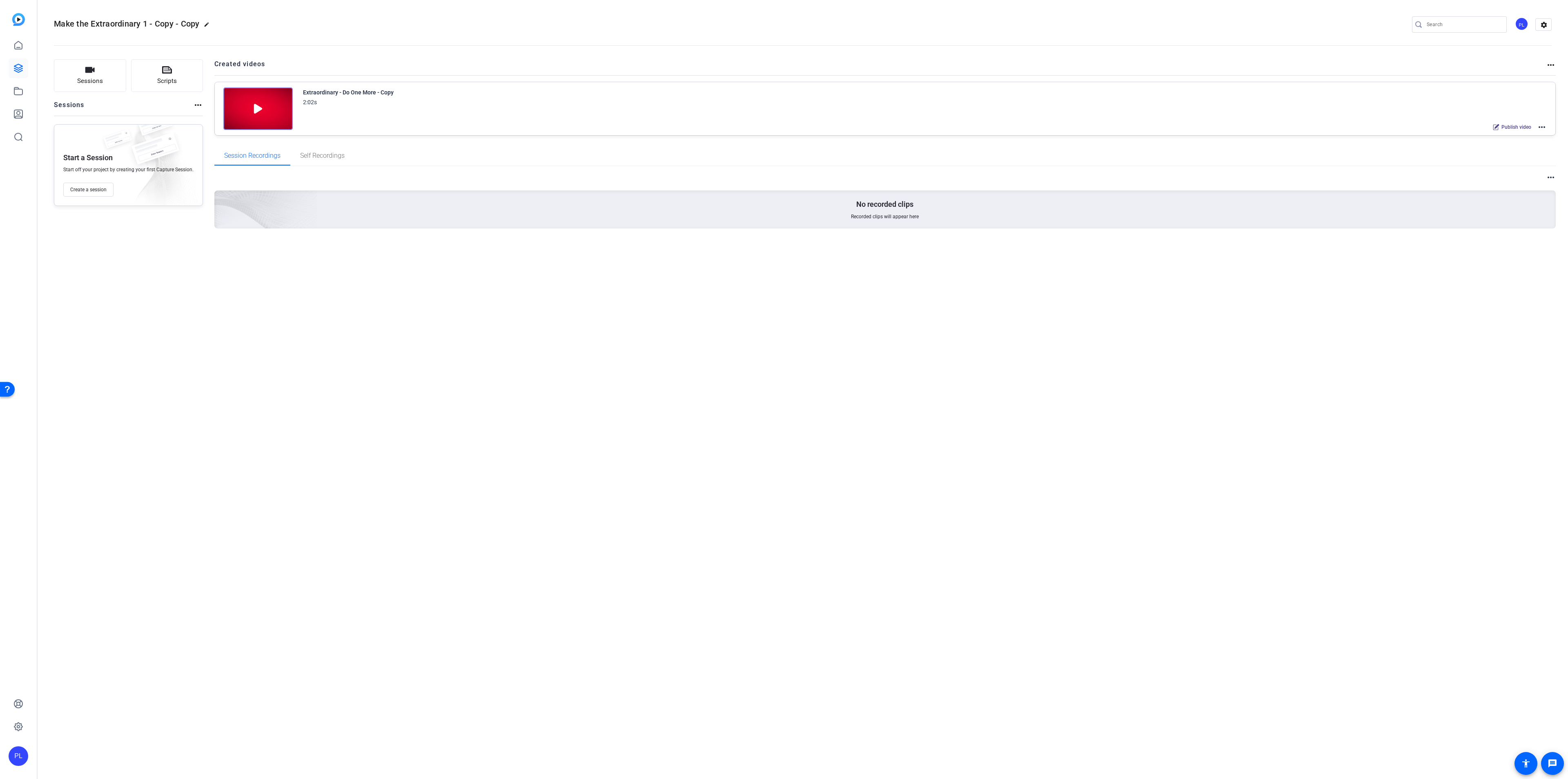
click at [1541, 129] on mat-icon "more_horiz" at bounding box center [1542, 127] width 10 height 10
click at [1517, 138] on span "Edit in Creator" at bounding box center [1511, 137] width 57 height 10
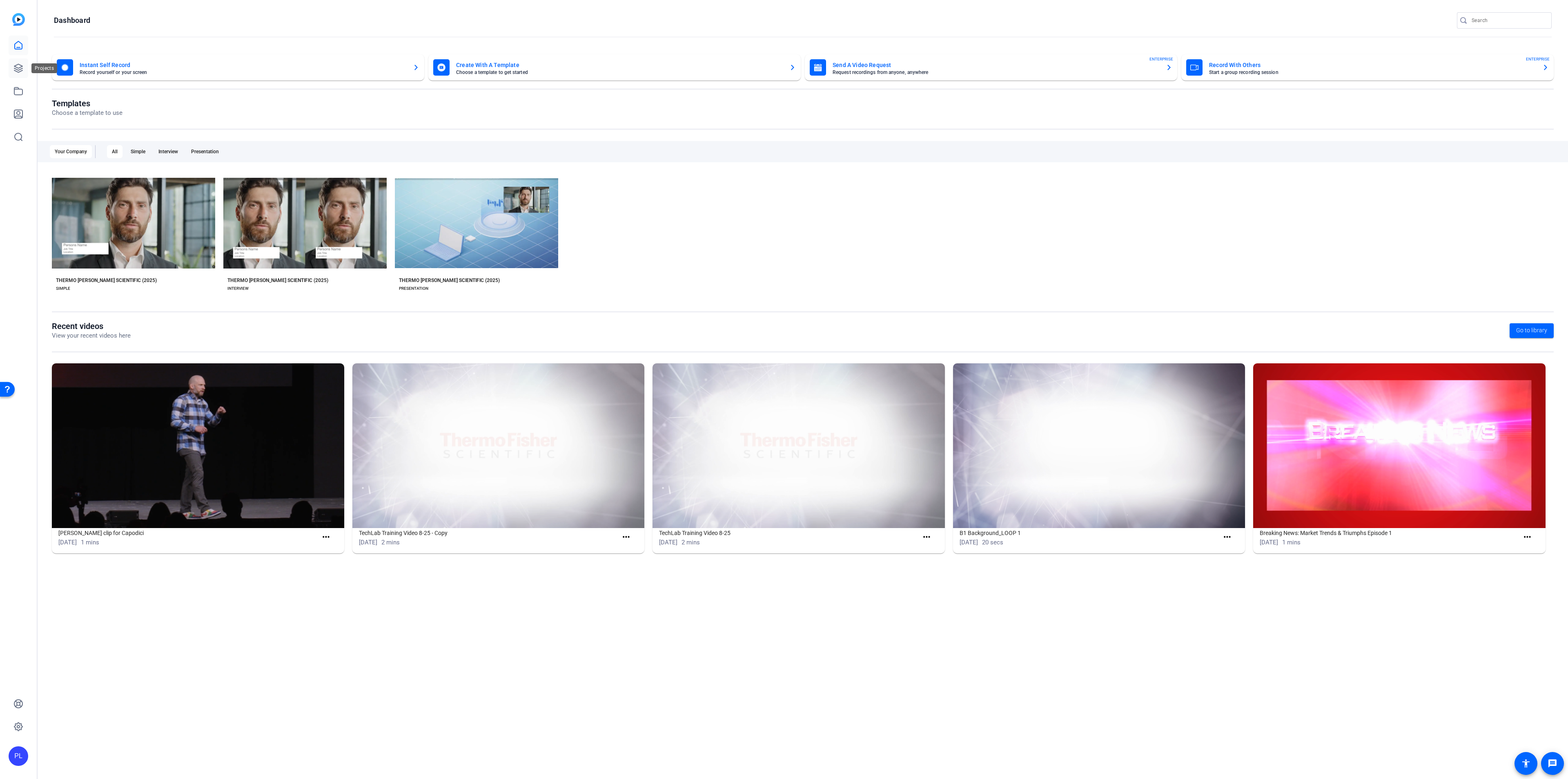
click at [16, 70] on icon at bounding box center [18, 68] width 10 height 10
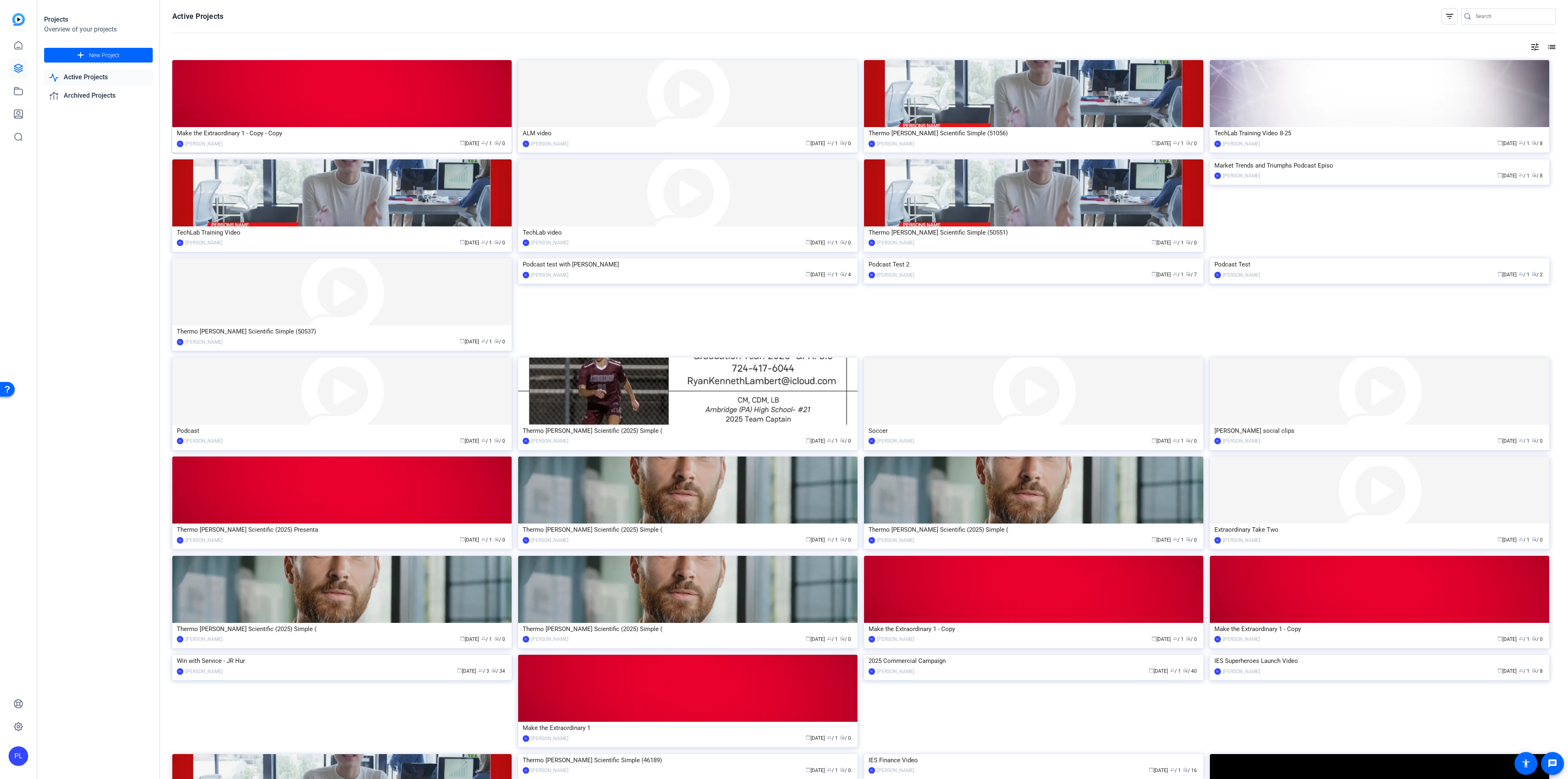
click at [336, 117] on img at bounding box center [341, 94] width 339 height 67
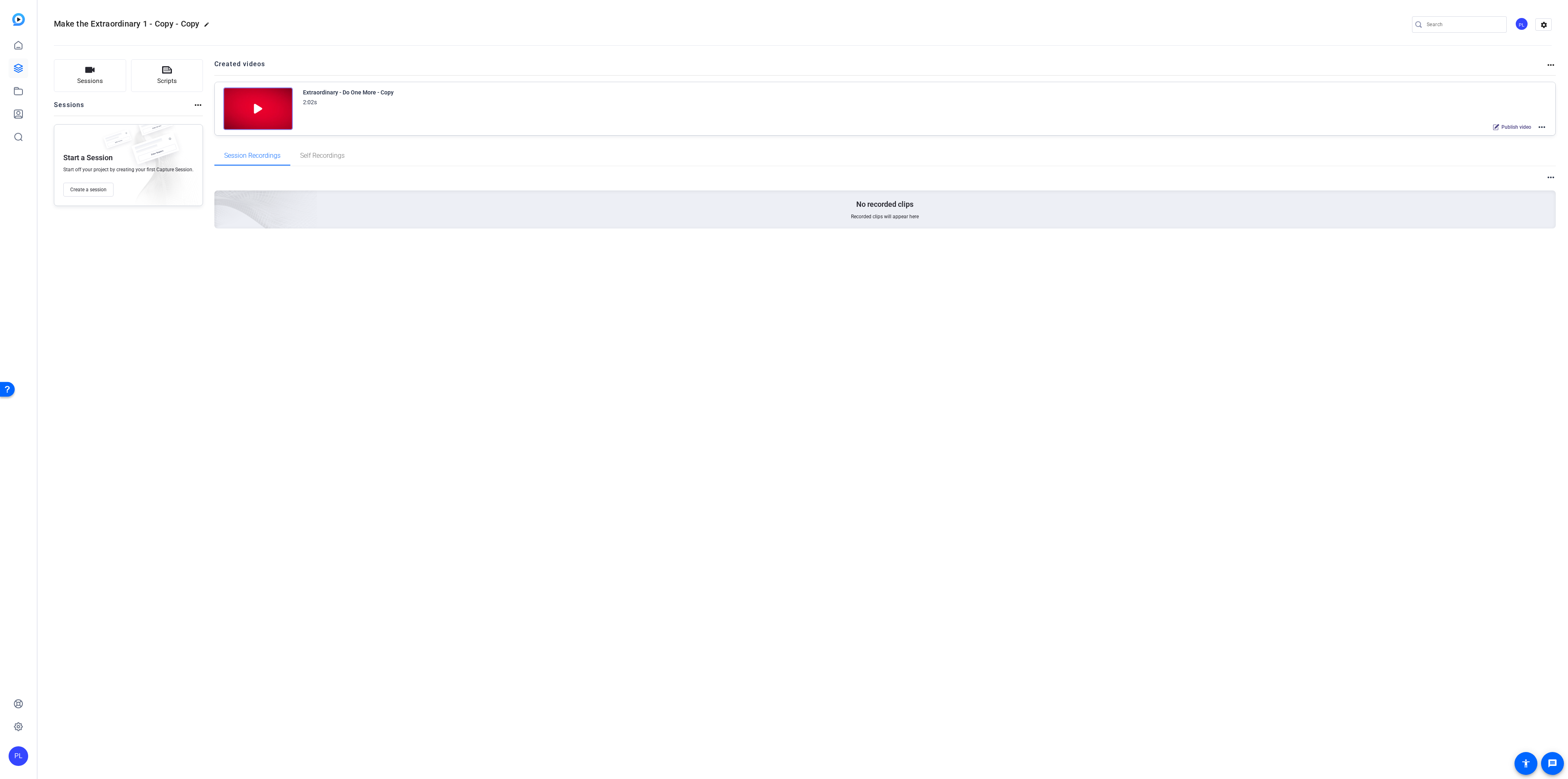
click at [268, 94] on img at bounding box center [258, 109] width 69 height 43
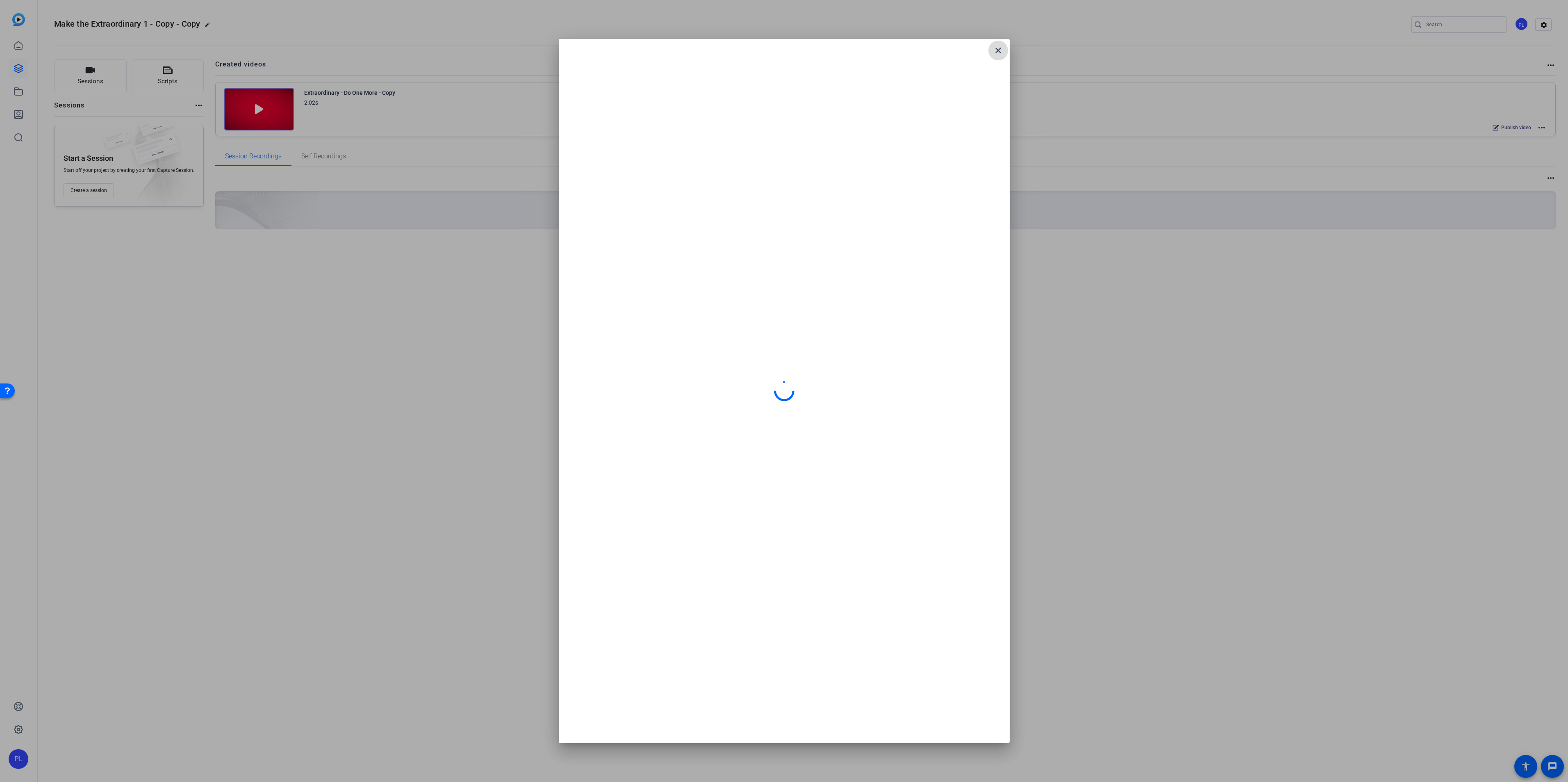
drag, startPoint x: 269, startPoint y: 94, endPoint x: 1002, endPoint y: 53, distance: 734.1
click at [1002, 53] on mat-icon "close" at bounding box center [998, 50] width 10 height 10
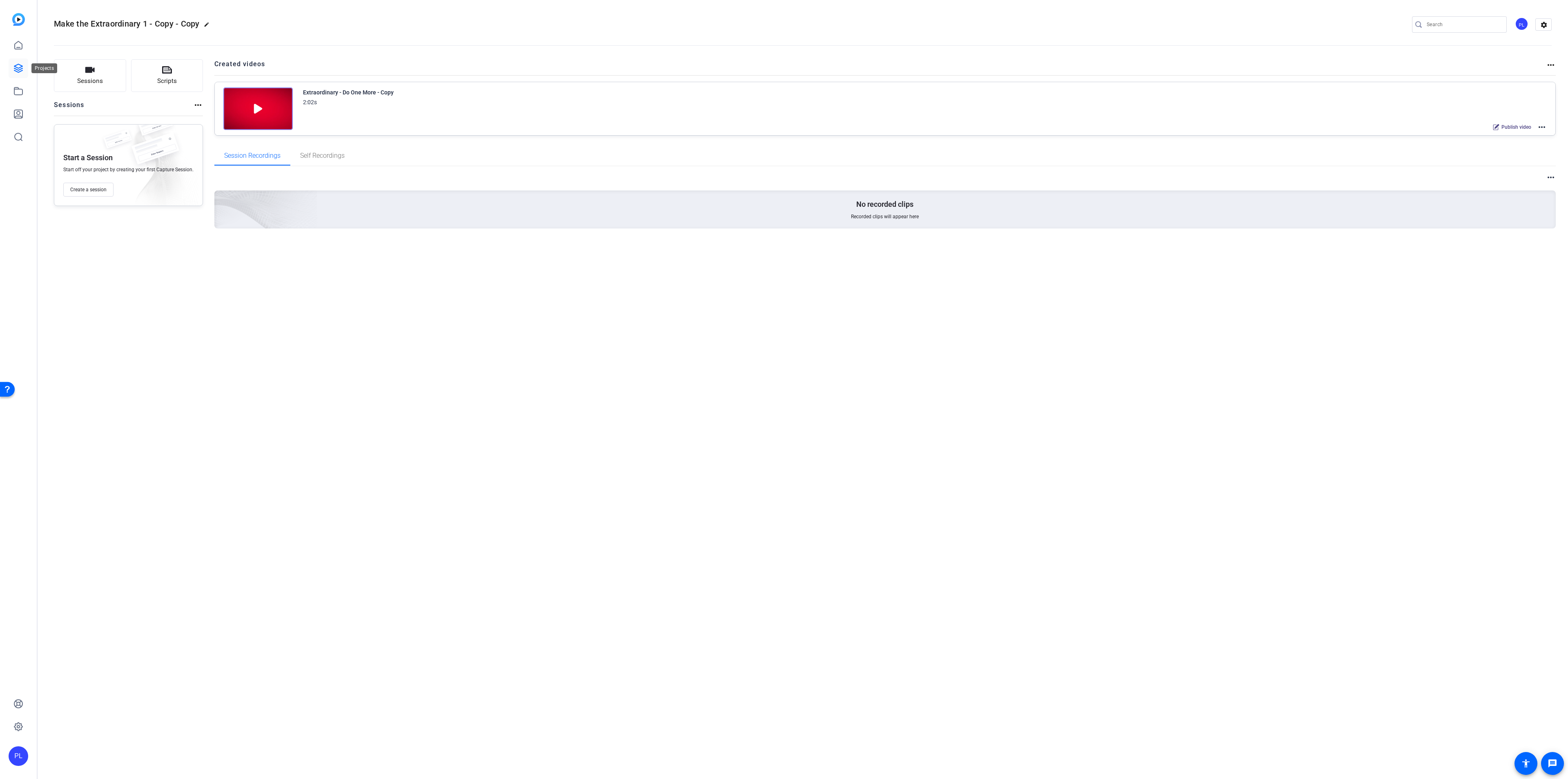
click at [9, 68] on link at bounding box center [18, 68] width 19 height 19
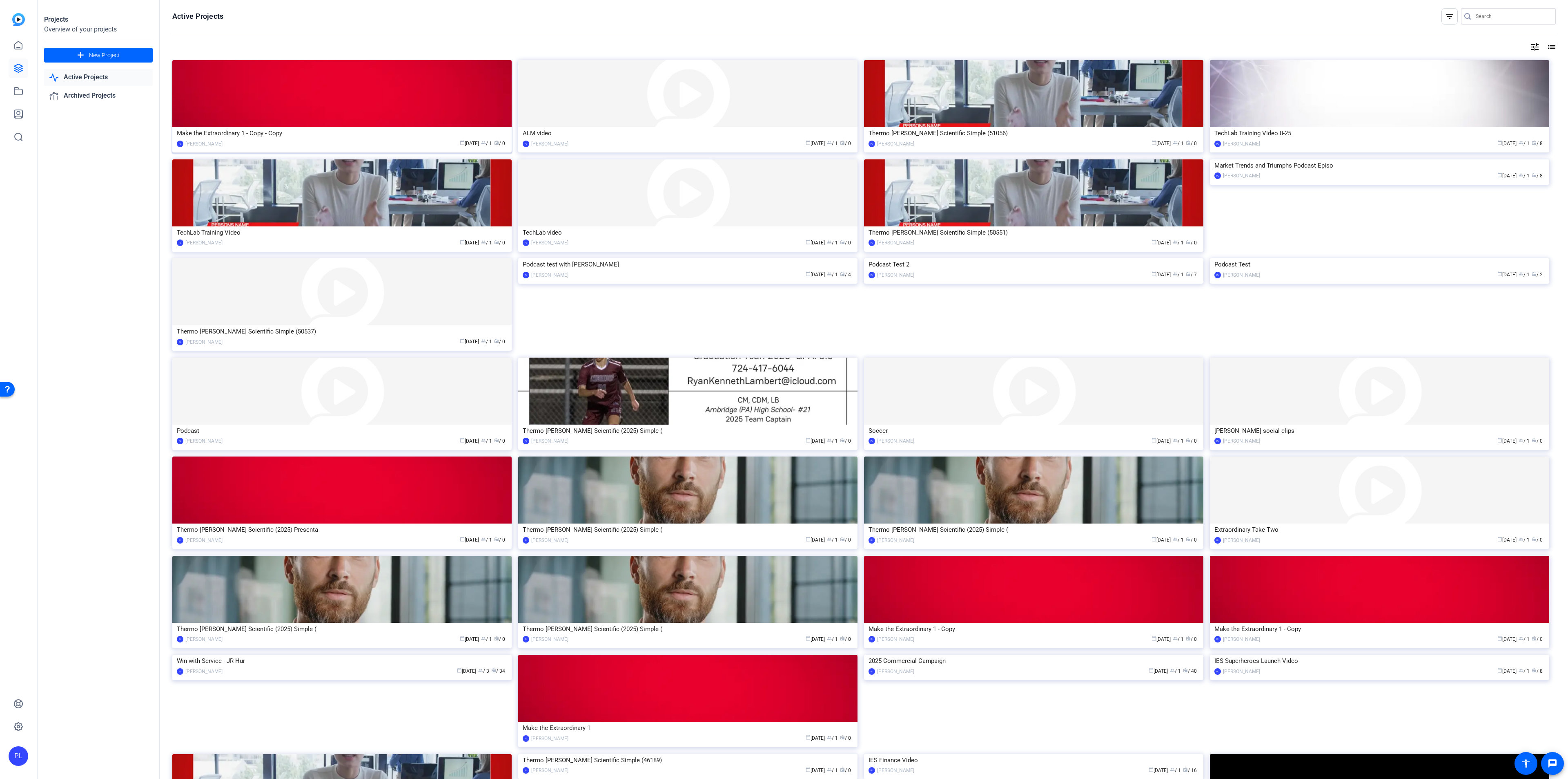
click at [325, 139] on div "calendar_today [DATE] group / 1 radio / 0" at bounding box center [366, 144] width 281 height 9
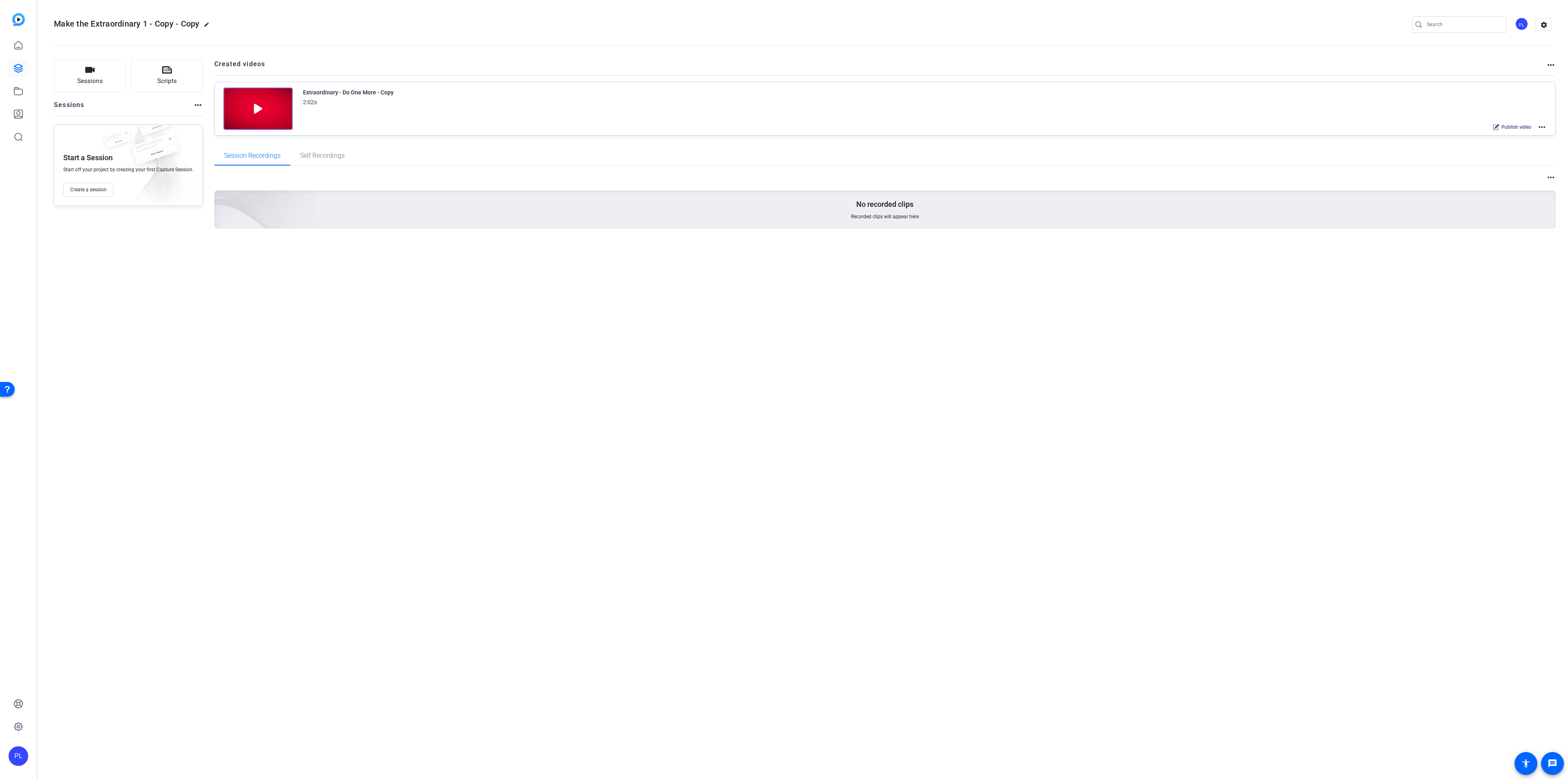
click at [277, 96] on img at bounding box center [258, 109] width 69 height 43
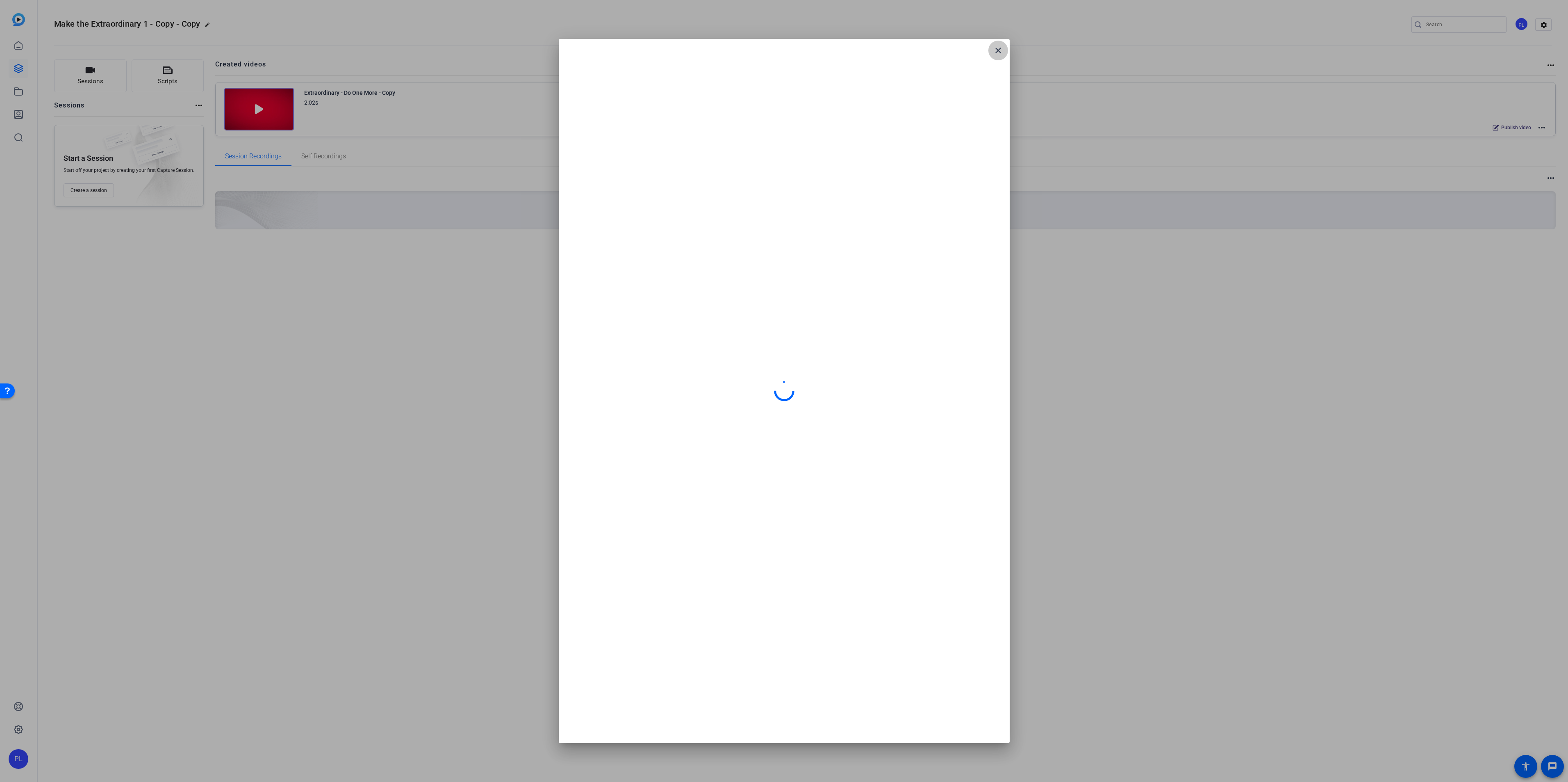
click at [991, 53] on span at bounding box center [998, 50] width 20 height 20
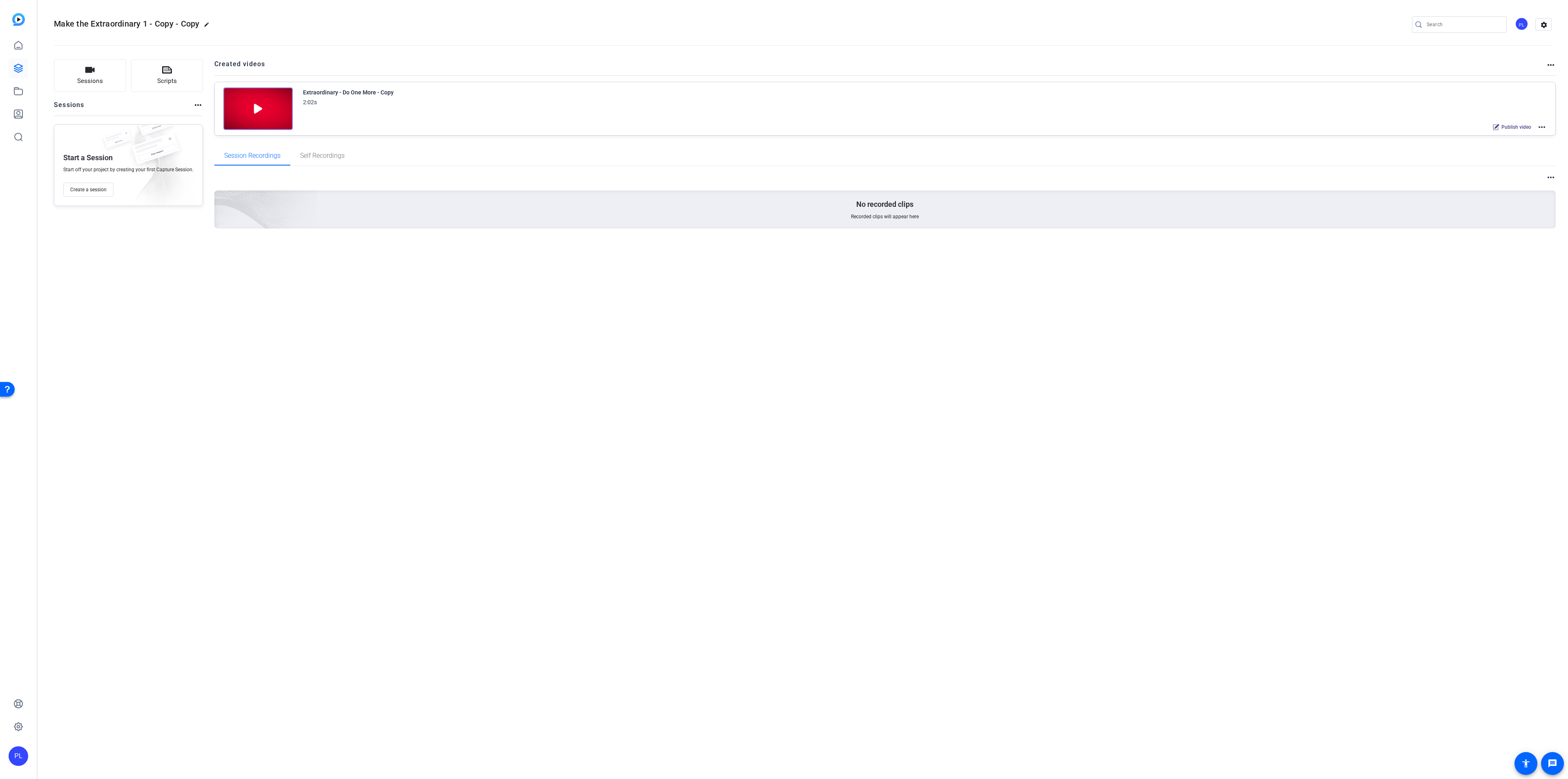
click at [1542, 129] on mat-icon "more_horiz" at bounding box center [1542, 127] width 10 height 10
click at [1511, 135] on span "Edit in Creator" at bounding box center [1511, 137] width 57 height 10
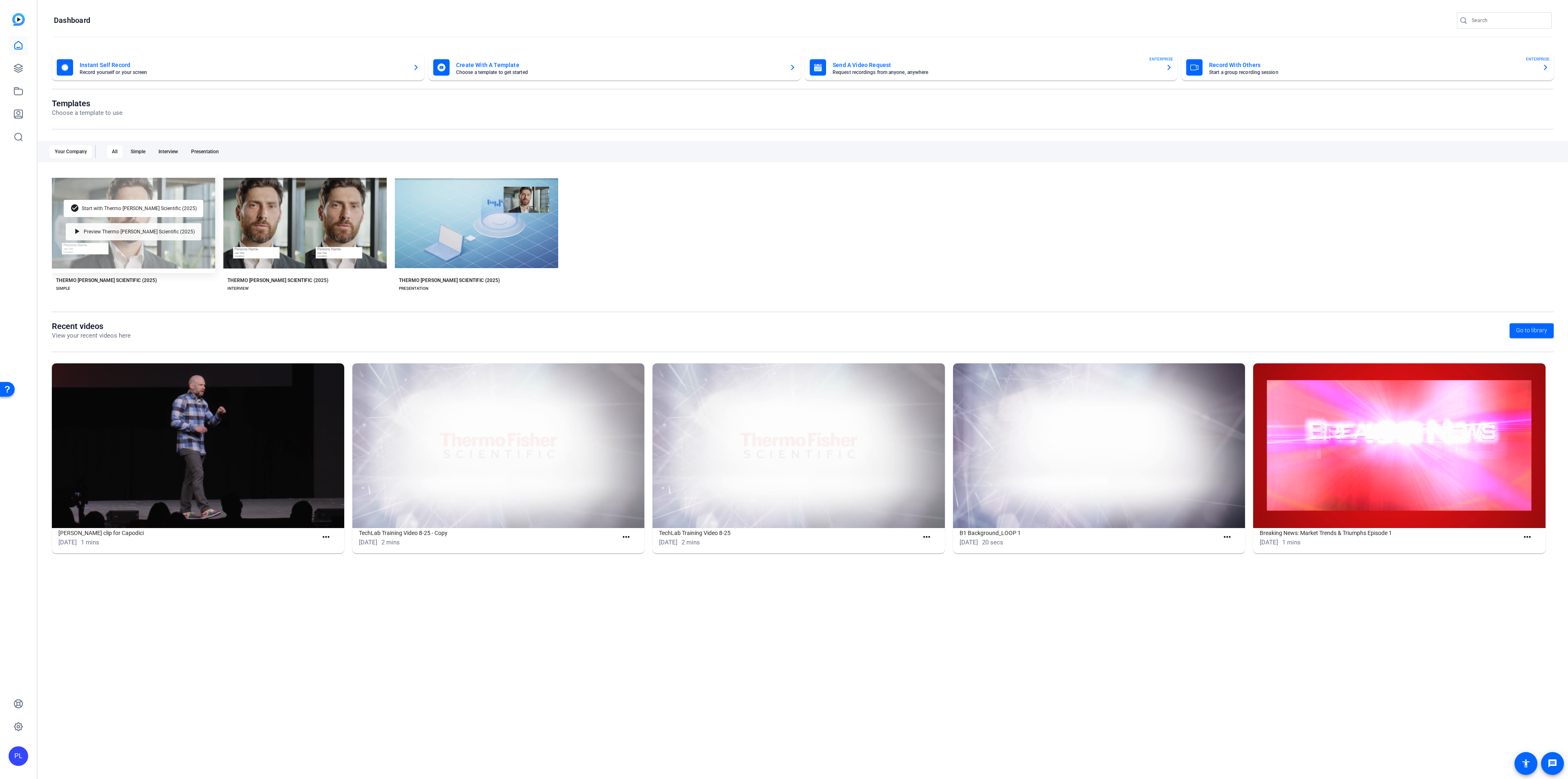
click at [153, 230] on span "Preview Thermo [PERSON_NAME] Scientific (2025)" at bounding box center [139, 231] width 111 height 5
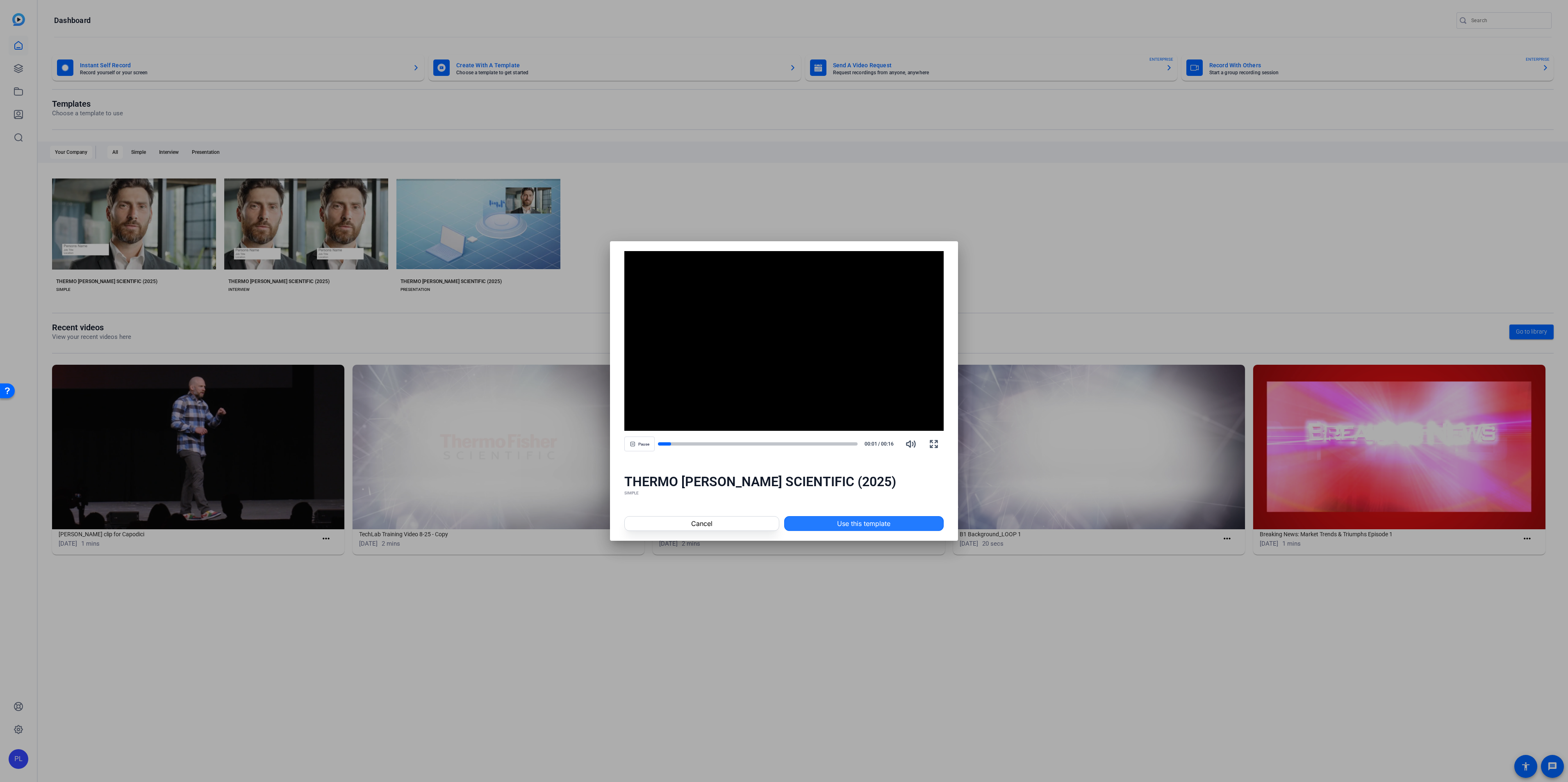
click at [848, 528] on span "Use this template" at bounding box center [863, 523] width 53 height 10
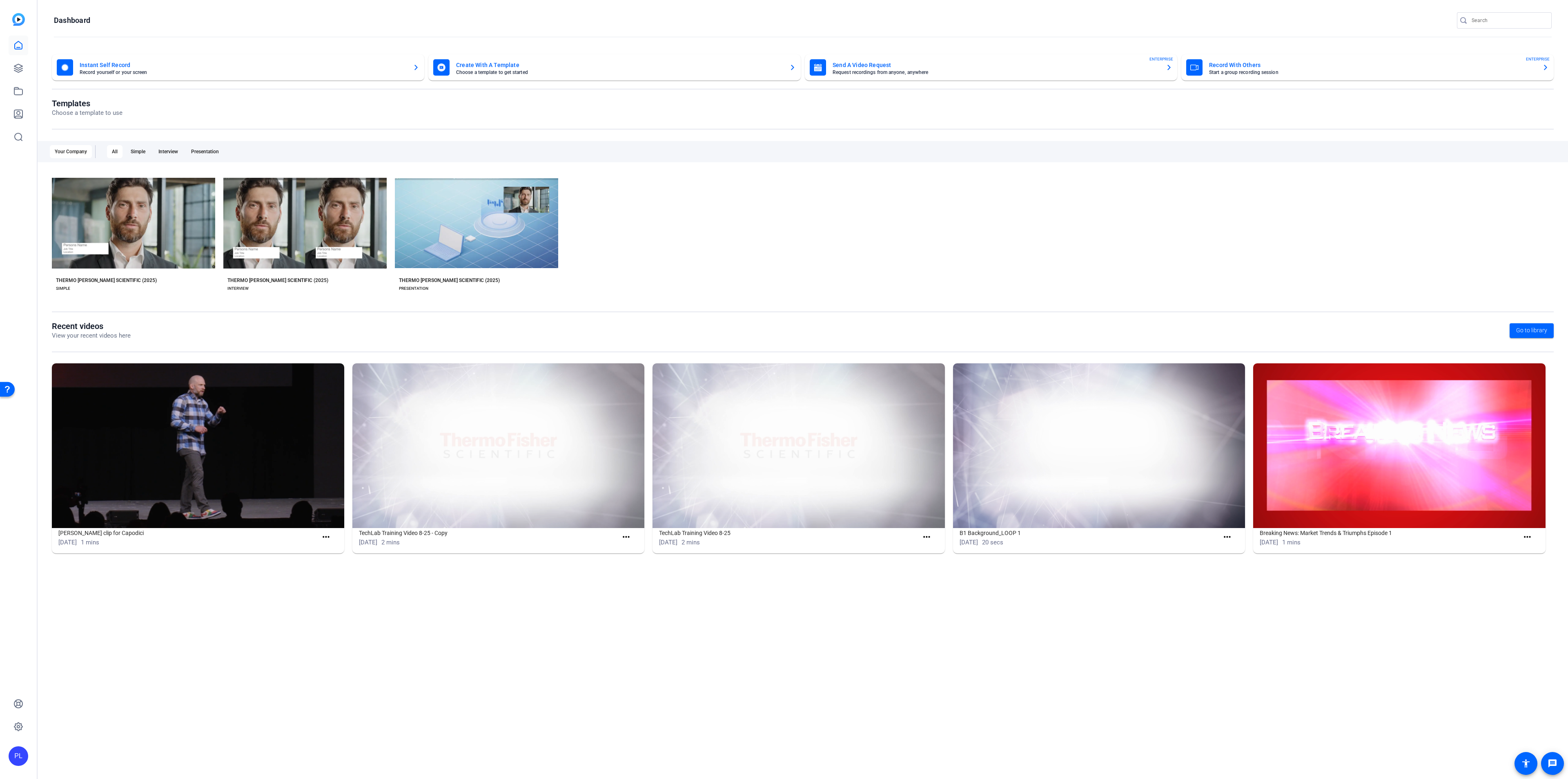
click at [179, 448] on img at bounding box center [198, 445] width 292 height 164
click at [211, 435] on img at bounding box center [198, 445] width 292 height 164
click at [1535, 328] on span "Go to library" at bounding box center [1531, 330] width 31 height 9
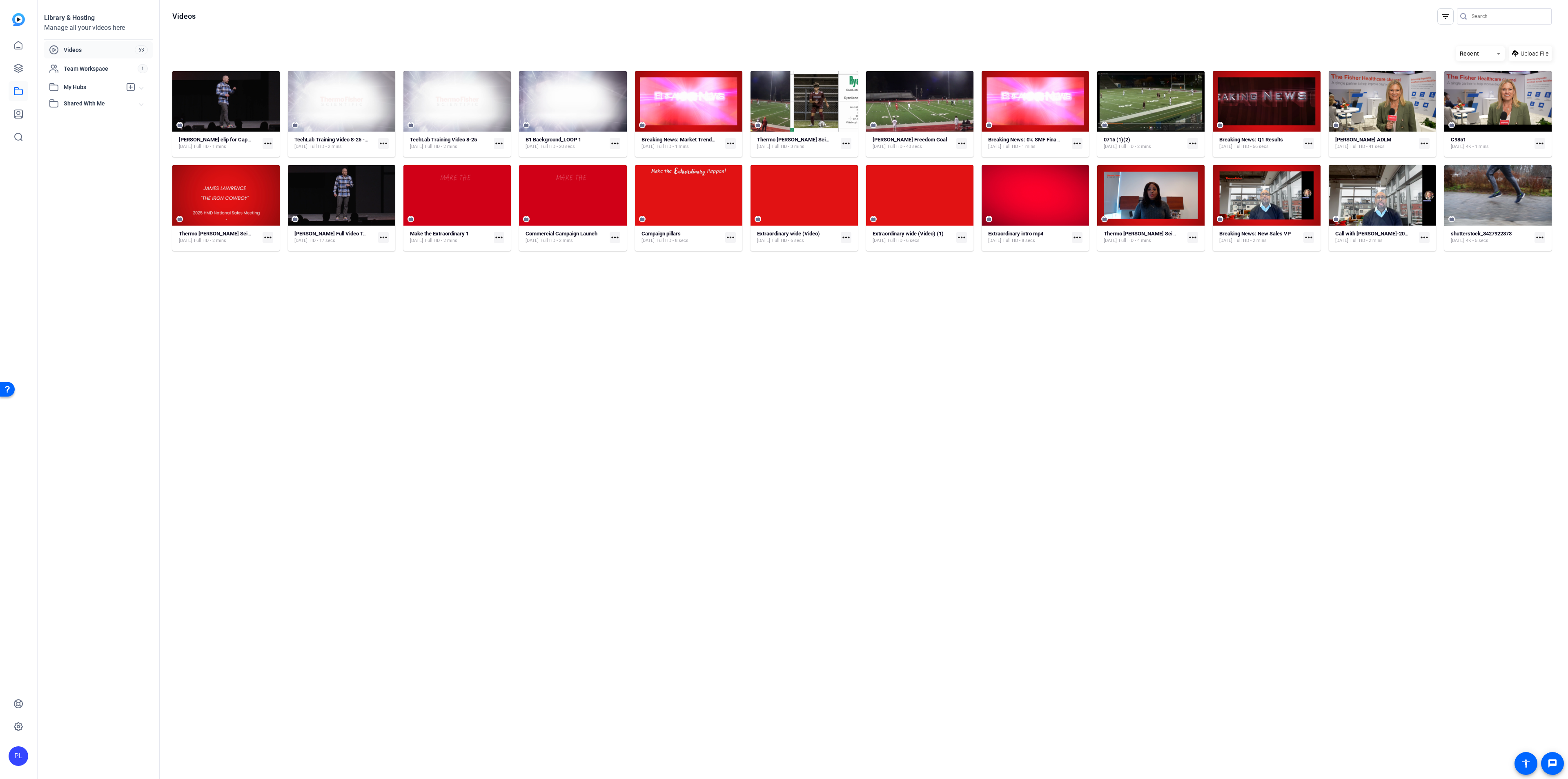
click at [268, 239] on mat-icon "more_horiz" at bounding box center [267, 237] width 10 height 10
click at [282, 248] on span "Edit in Creator" at bounding box center [286, 250] width 34 height 10
click at [213, 103] on icon at bounding box center [214, 101] width 4 height 5
click at [188, 125] on span "Video Player" at bounding box center [187, 125] width 10 height 0
click at [303, 370] on hosting-listing "Recent Upload File Video Player is loading. Play Video Pause Mute 0% Current Ti…" at bounding box center [862, 404] width 1379 height 724
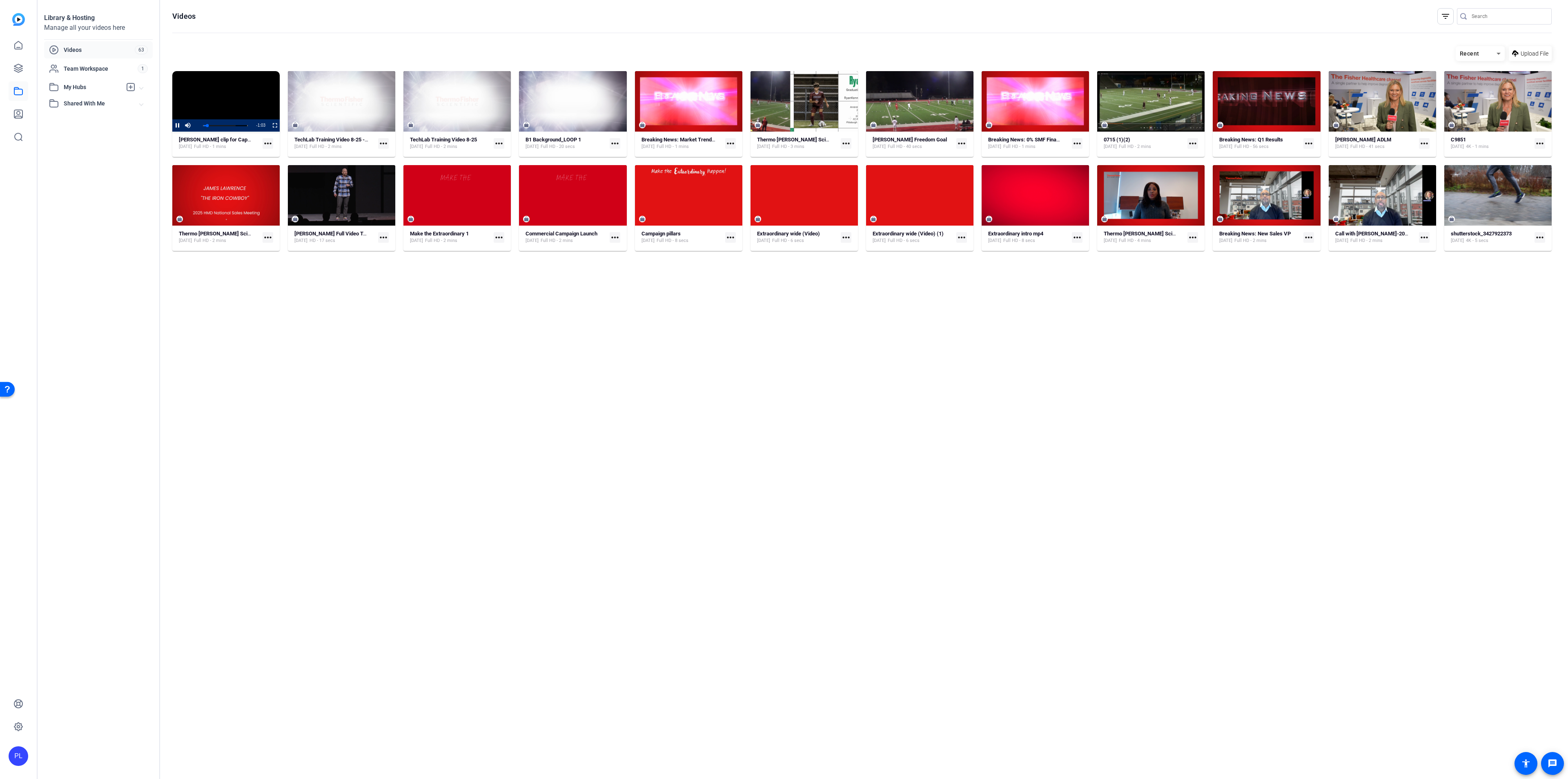
click at [237, 105] on video "Video Player" at bounding box center [226, 101] width 107 height 60
click at [21, 69] on icon at bounding box center [18, 68] width 10 height 10
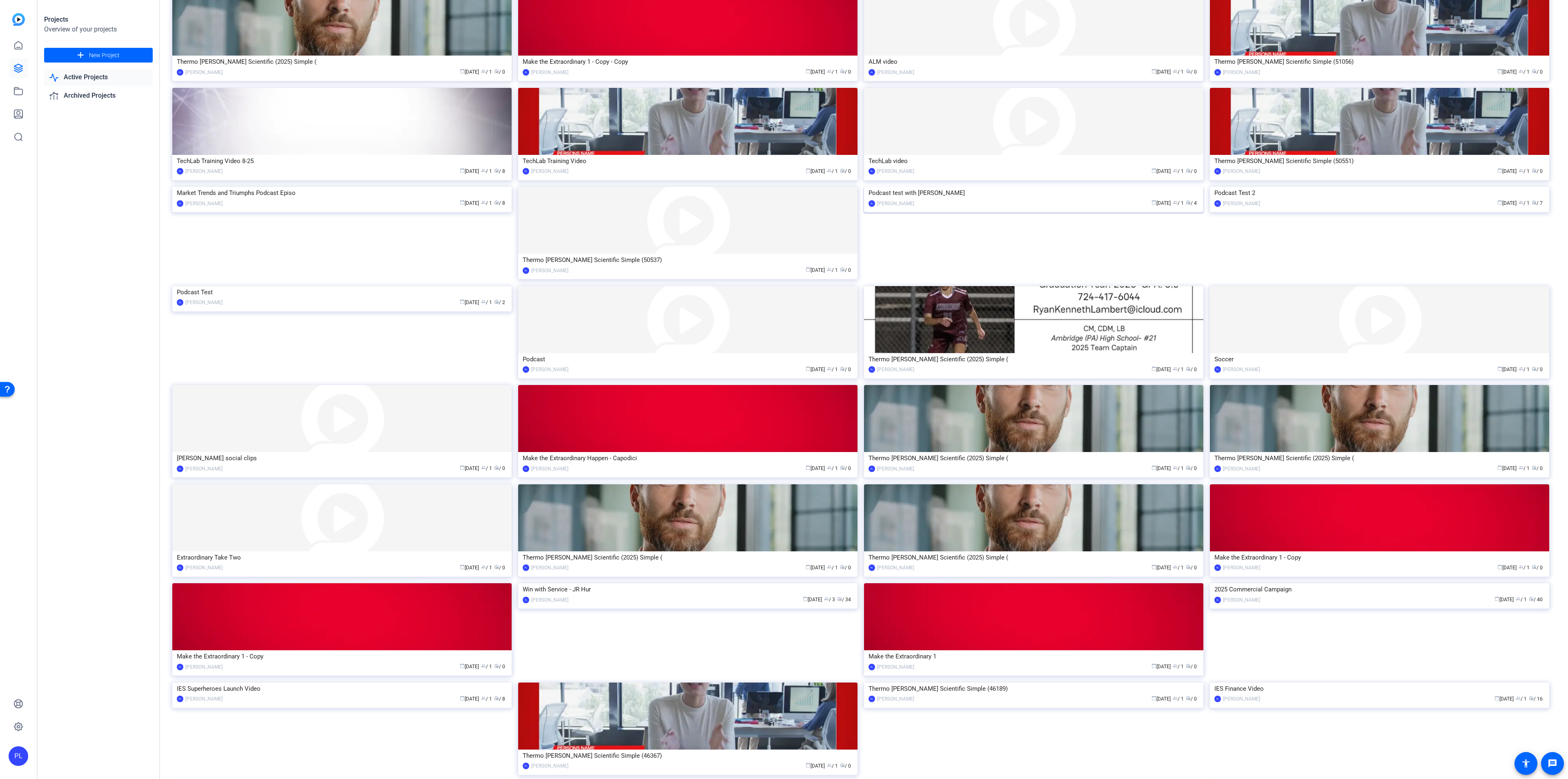
scroll to position [184, 0]
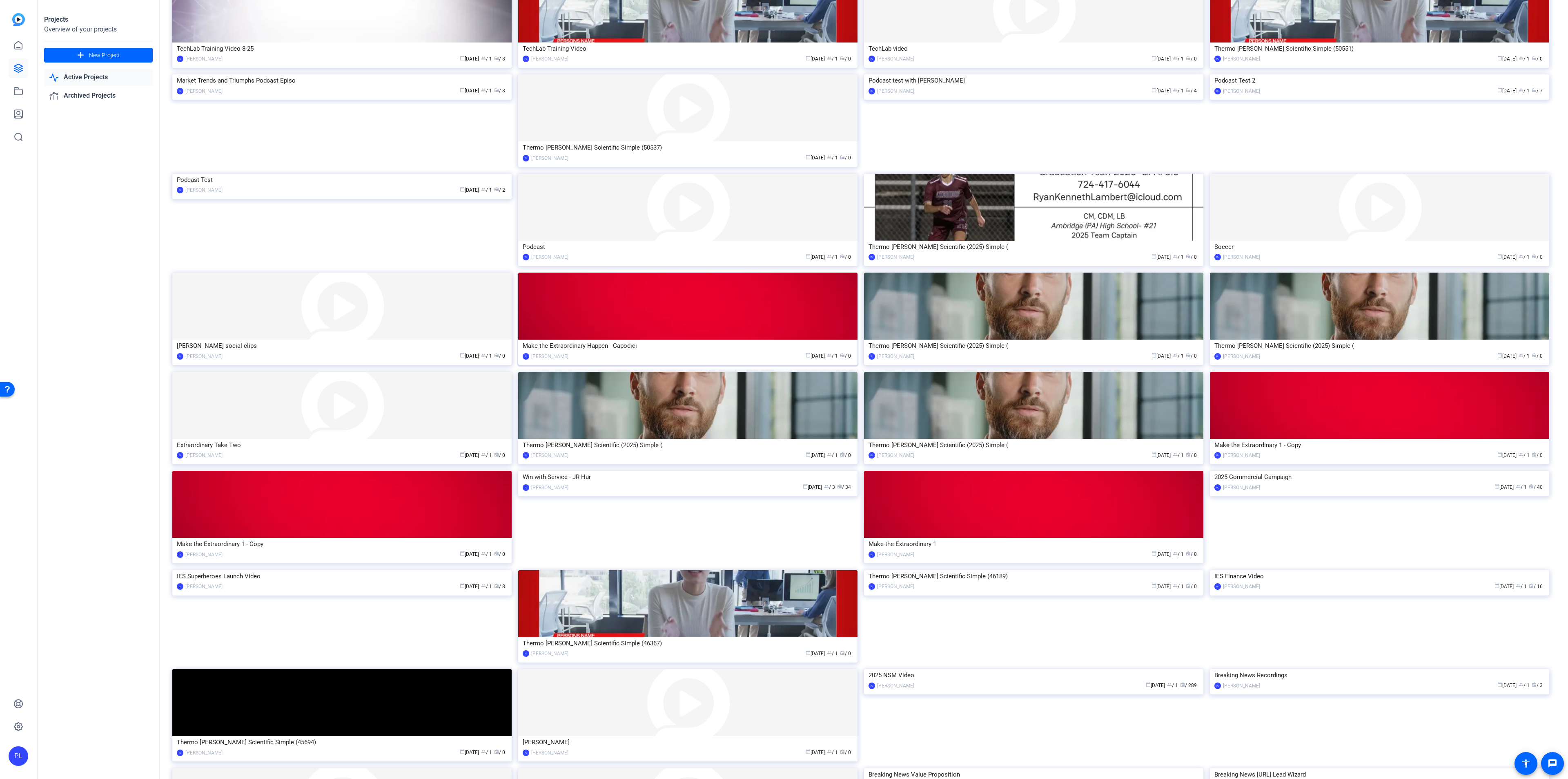
click at [623, 323] on img at bounding box center [687, 306] width 339 height 67
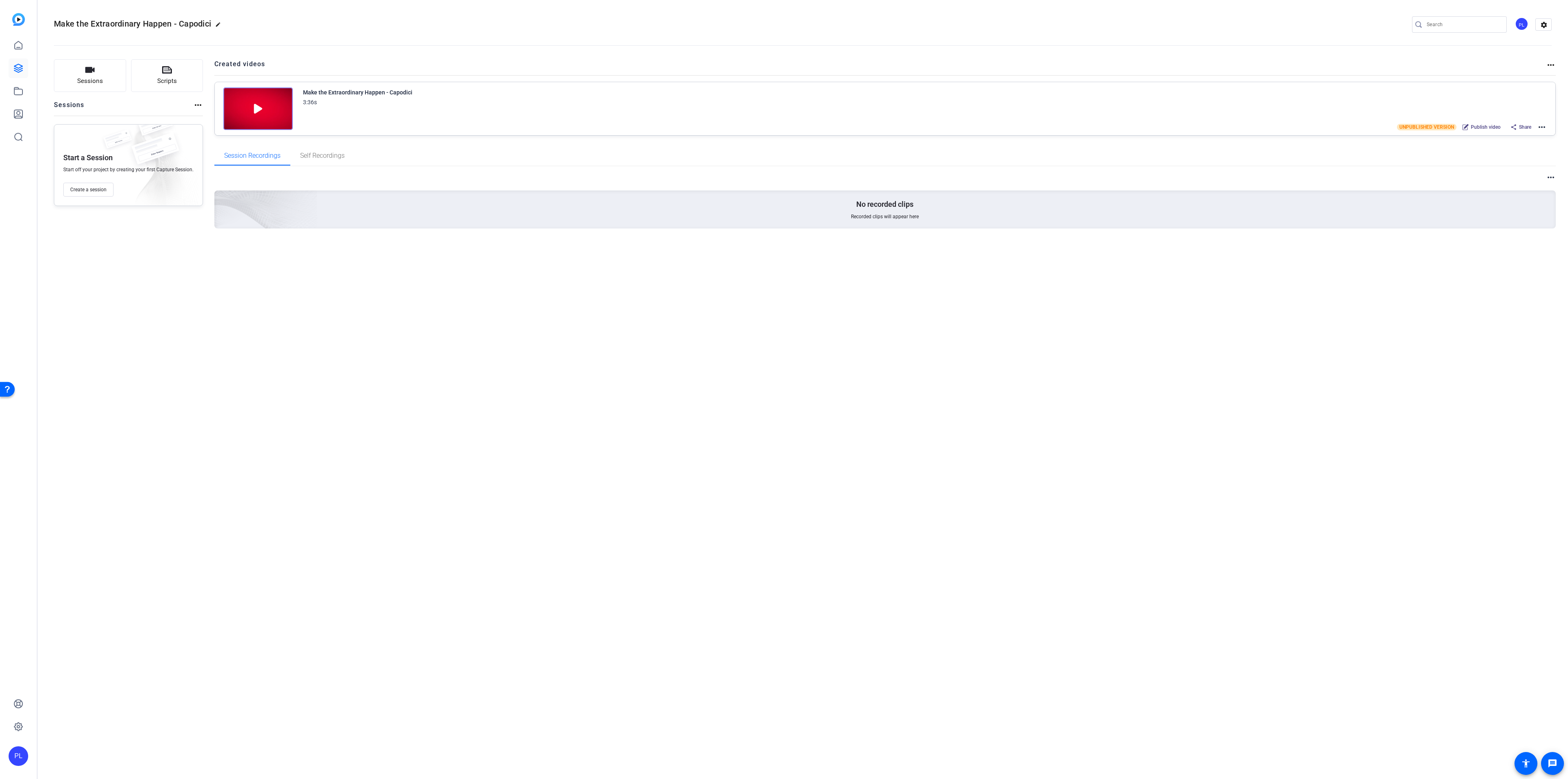
click at [1536, 126] on div "UNPUBLISHED VERSION Publish video Share more_horiz" at bounding box center [1472, 127] width 150 height 10
click at [1541, 130] on mat-icon "more_horiz" at bounding box center [1542, 127] width 10 height 10
click at [1513, 139] on span "Edit in Creator" at bounding box center [1511, 137] width 57 height 10
